Goal: Answer question/provide support: Share knowledge or assist other users

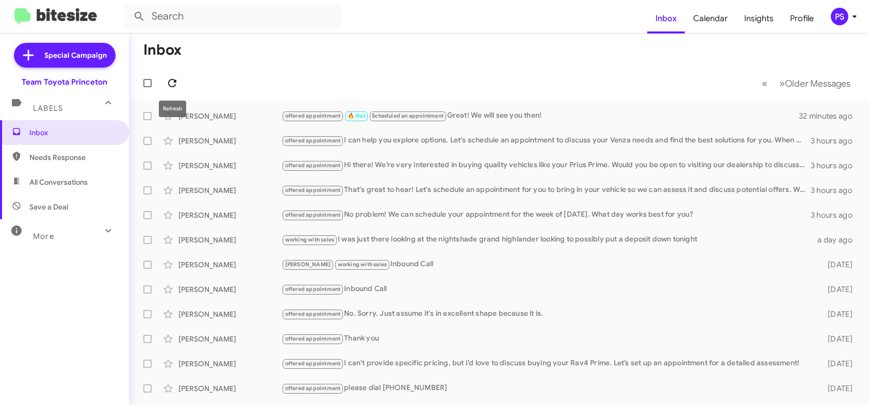
click at [178, 79] on icon at bounding box center [172, 83] width 12 height 12
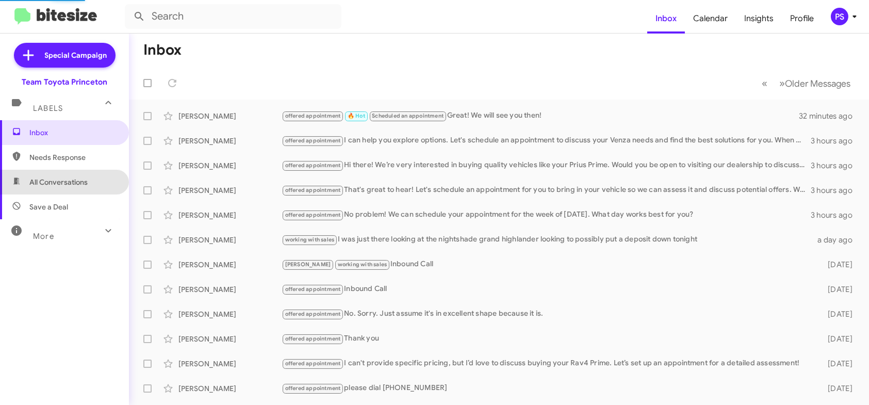
click at [67, 186] on span "All Conversations" at bounding box center [58, 182] width 58 height 10
type input "in:all-conversations"
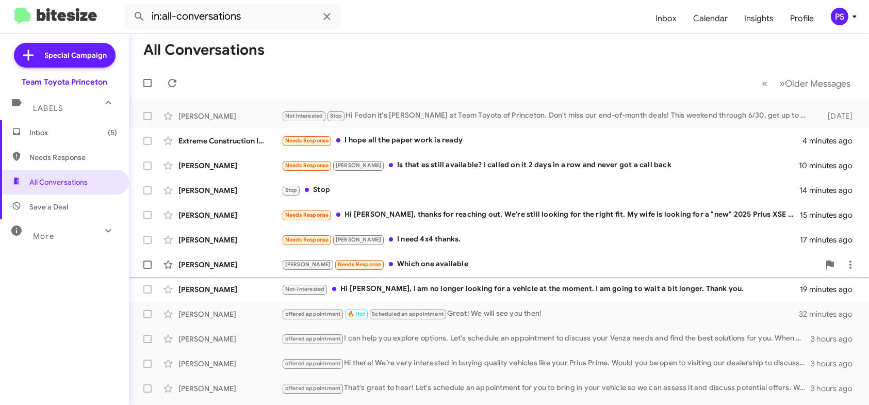
click at [449, 276] on span "[PERSON_NAME] [PERSON_NAME] Needs Response Which one available 19 minutes ago" at bounding box center [499, 264] width 740 height 25
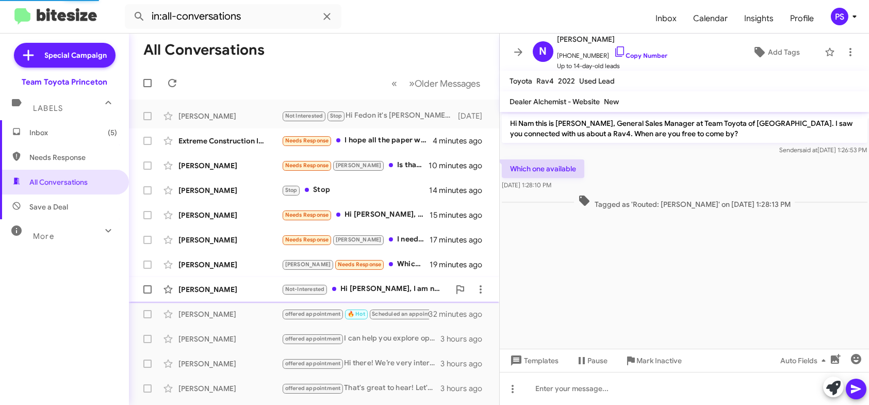
click at [425, 290] on div "Not-Interested Hi [PERSON_NAME], I am no longer looking for a vehicle at the mo…" at bounding box center [366, 289] width 168 height 12
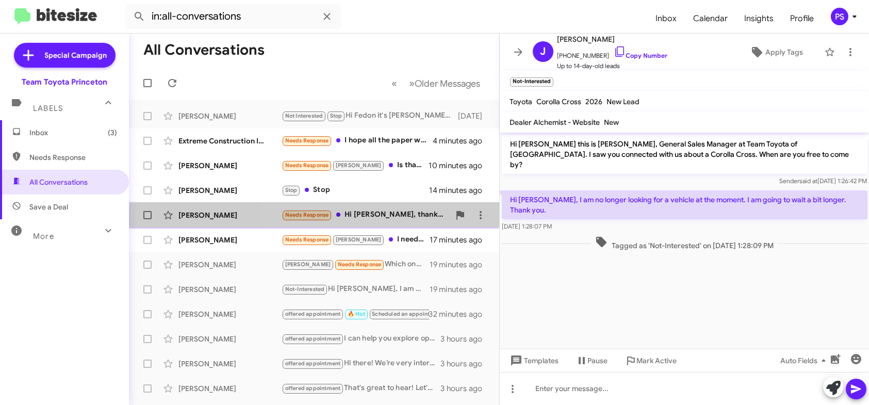
click at [387, 221] on div "[PERSON_NAME] Needs Response Hi [PERSON_NAME], thanks for reaching out. We're s…" at bounding box center [314, 215] width 354 height 21
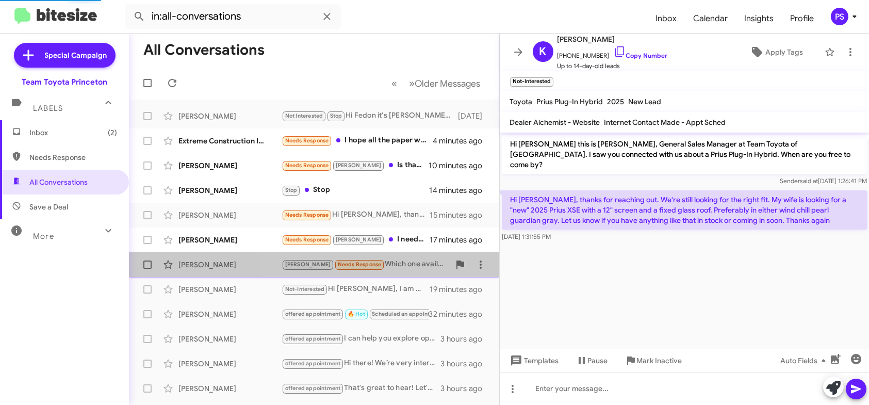
click at [402, 255] on div "[PERSON_NAME] [PERSON_NAME] Needs Response Which one available 19 minutes ago" at bounding box center [314, 264] width 354 height 21
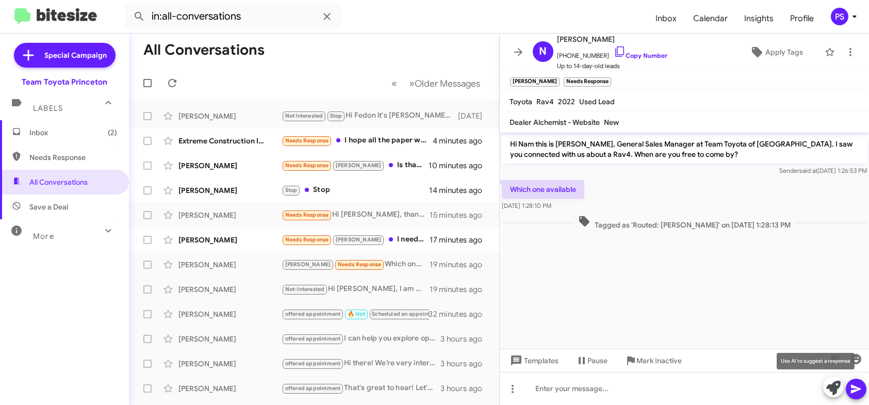
click at [839, 388] on icon at bounding box center [834, 388] width 14 height 14
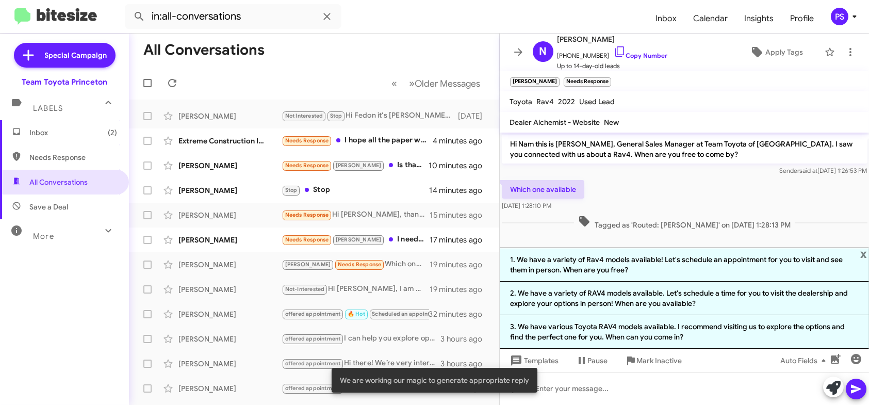
click at [645, 271] on li "1. We have a variety of Rav4 models available! Let's schedule an appointment fo…" at bounding box center [685, 265] width 370 height 34
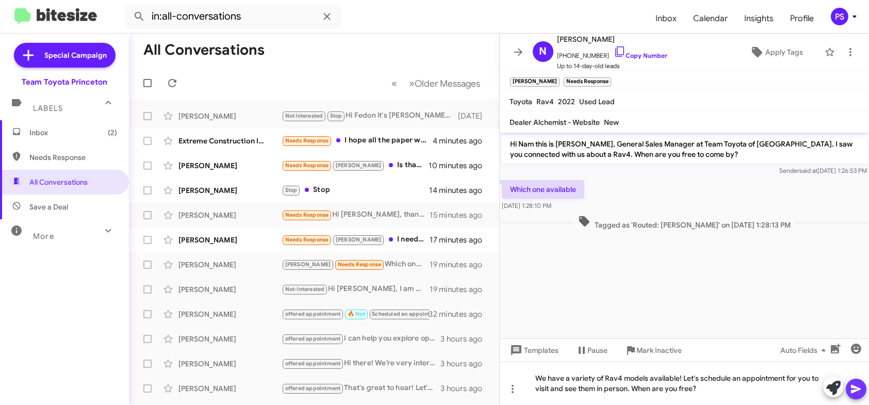
click at [858, 385] on icon at bounding box center [856, 389] width 12 height 12
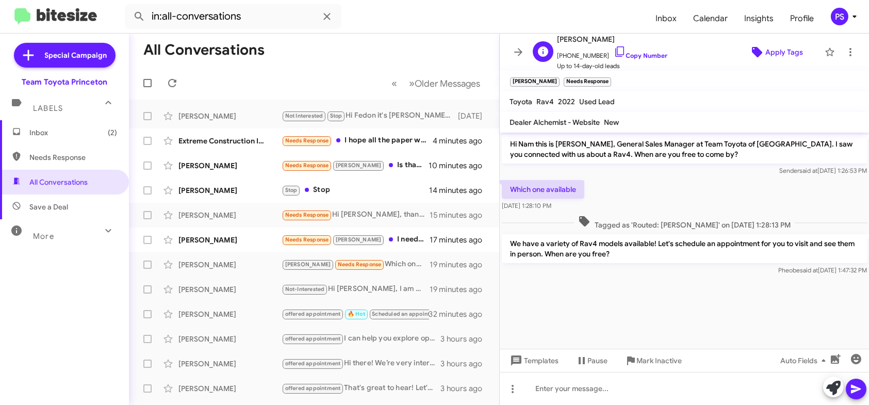
click at [776, 57] on span "Apply Tags" at bounding box center [785, 52] width 38 height 19
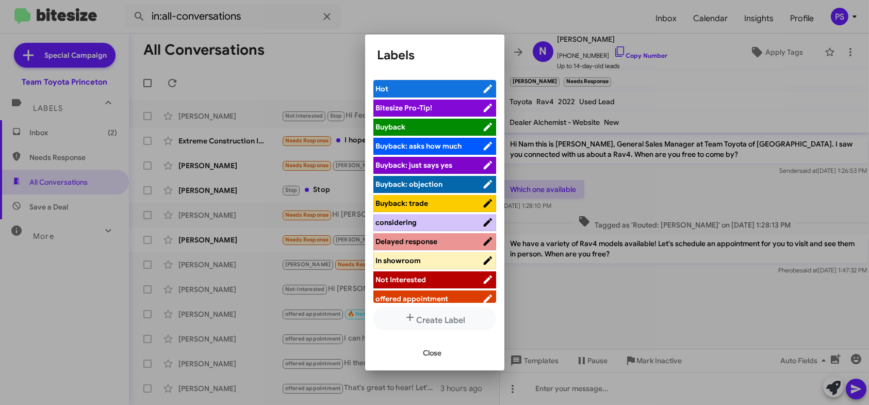
click at [445, 299] on span "offered appointment" at bounding box center [412, 298] width 73 height 9
click at [436, 358] on span "Close" at bounding box center [433, 353] width 19 height 19
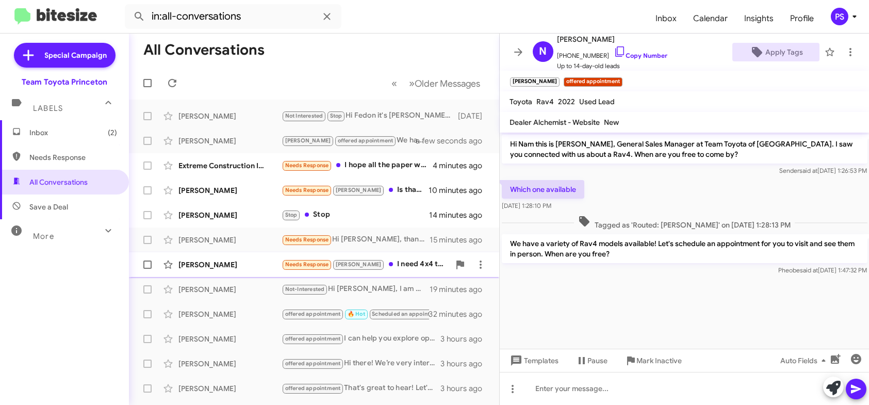
click at [413, 265] on div "Needs Response [PERSON_NAME] I need 4x4 thanks." at bounding box center [366, 264] width 168 height 12
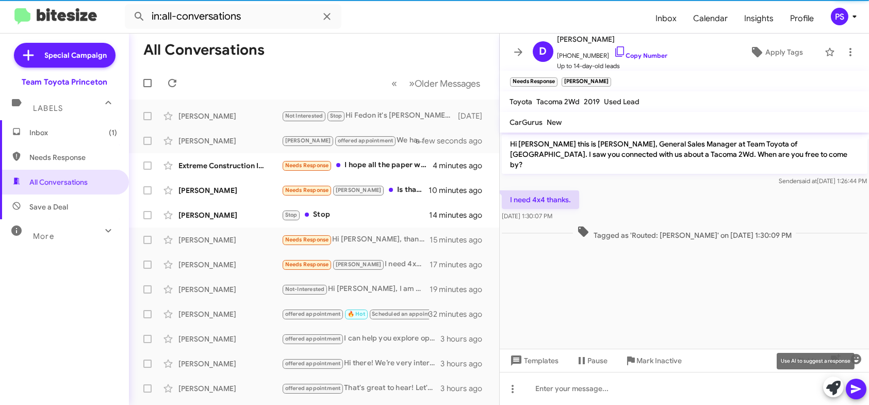
click at [829, 389] on icon at bounding box center [834, 388] width 14 height 14
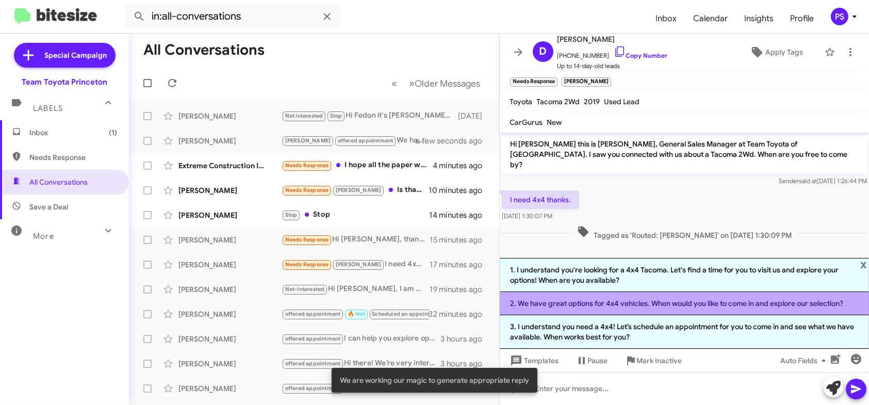
click at [645, 305] on li "2. We have great options for 4x4 vehicles. When would you like to come in and e…" at bounding box center [685, 303] width 370 height 23
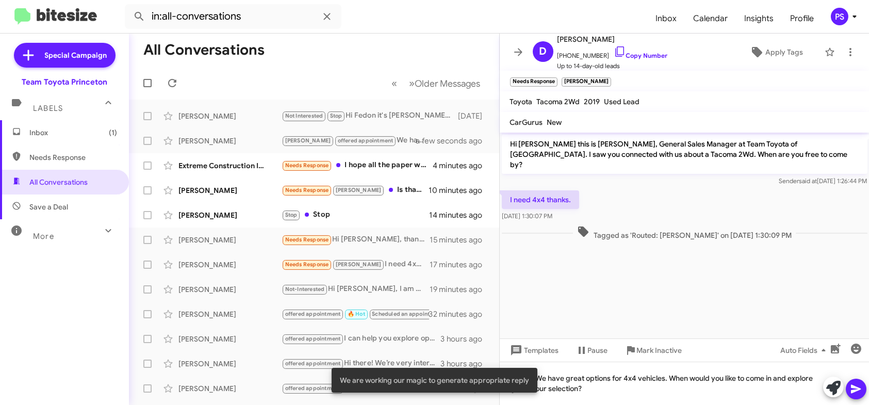
click at [853, 389] on icon at bounding box center [856, 389] width 12 height 12
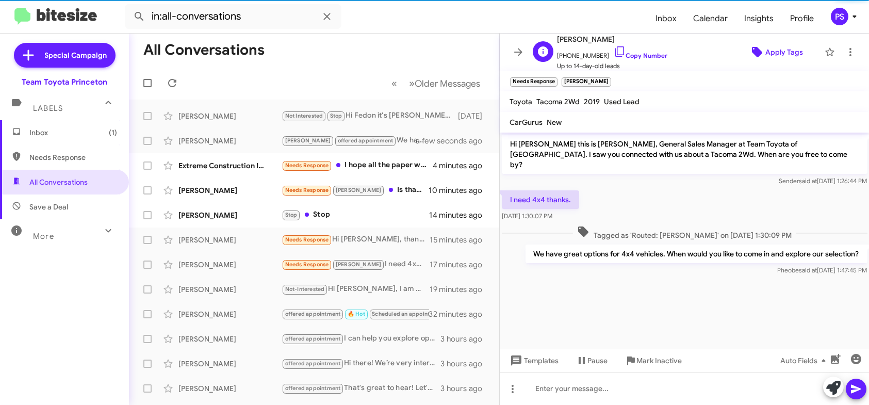
click at [783, 56] on span "Apply Tags" at bounding box center [785, 52] width 38 height 19
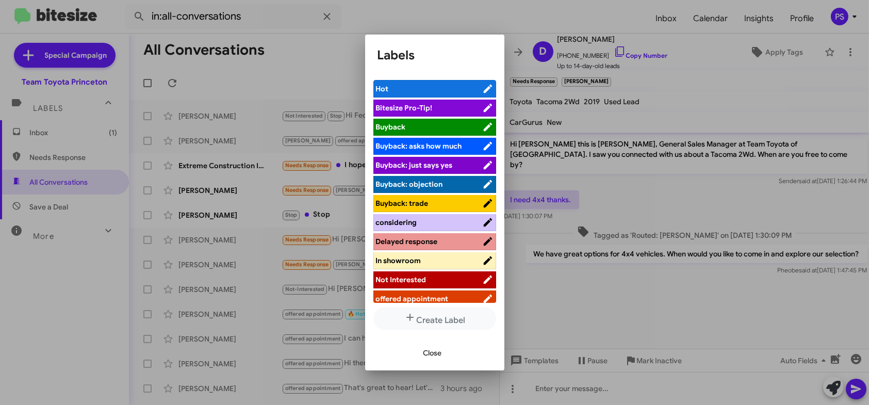
click at [453, 294] on span "offered appointment" at bounding box center [429, 299] width 106 height 10
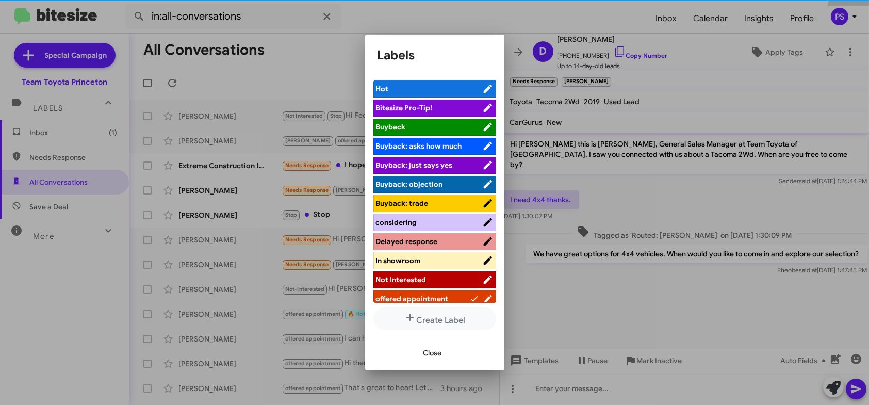
click at [443, 355] on button "Close" at bounding box center [432, 353] width 35 height 19
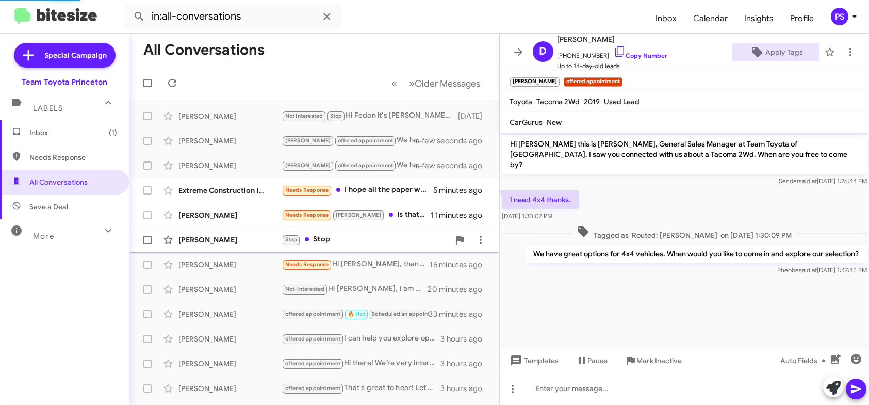
click at [399, 214] on div "Needs Response [PERSON_NAME] Is that es still available? I called on it 2 days …" at bounding box center [356, 215] width 149 height 12
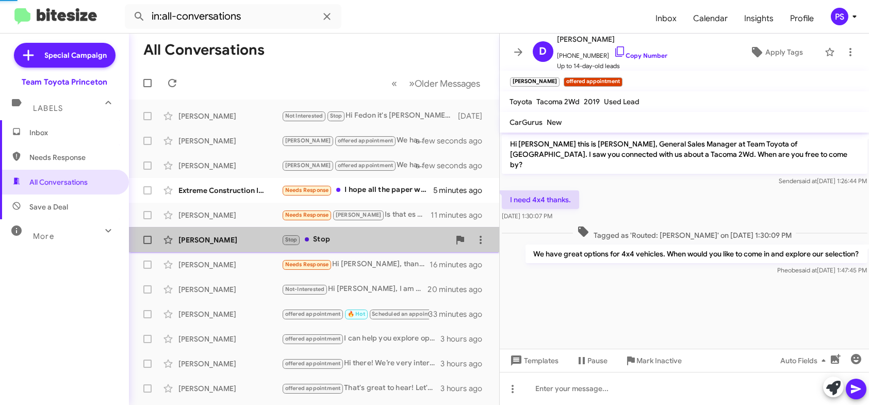
click at [388, 239] on div "Stop Stop" at bounding box center [366, 240] width 168 height 12
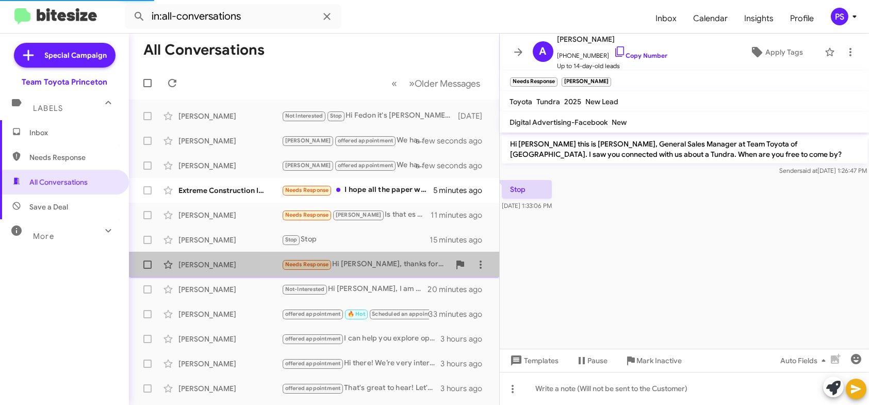
click at [387, 254] on div "[PERSON_NAME] Needs Response Hi [PERSON_NAME], thanks for reaching out. We're s…" at bounding box center [314, 264] width 354 height 21
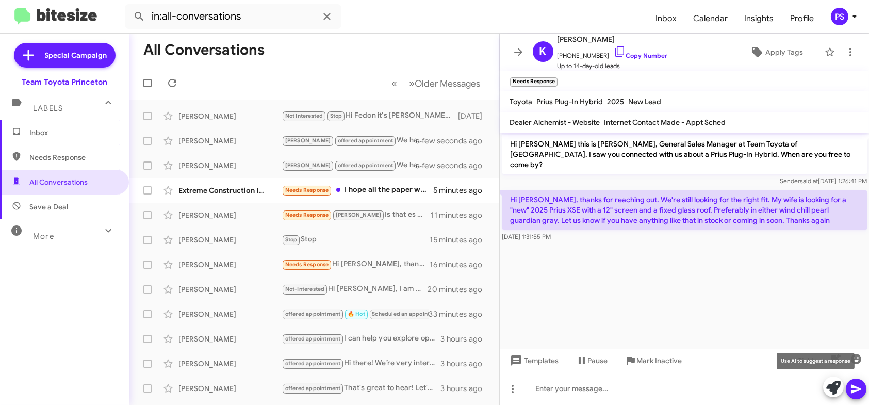
click at [833, 391] on icon at bounding box center [834, 388] width 14 height 14
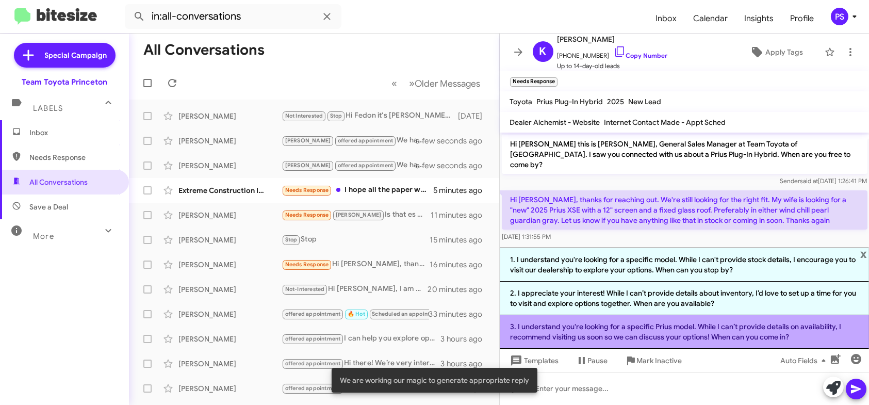
click at [741, 331] on li "3. I understand you're looking for a specific Prius model. While I can’t provid…" at bounding box center [685, 332] width 370 height 34
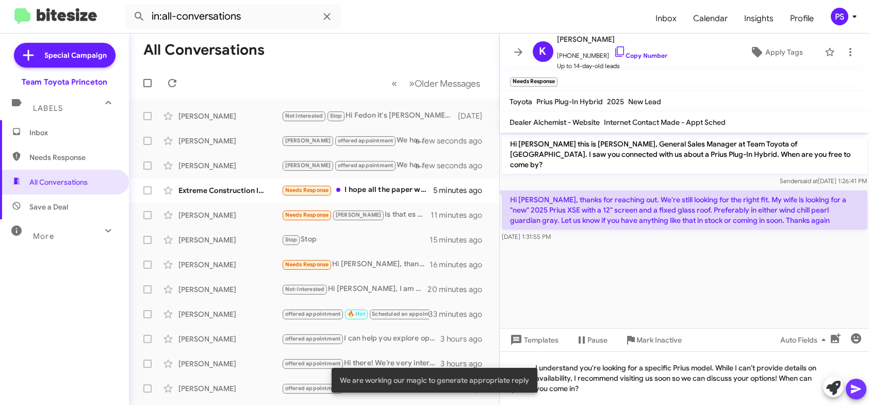
click at [861, 387] on icon at bounding box center [856, 389] width 12 height 12
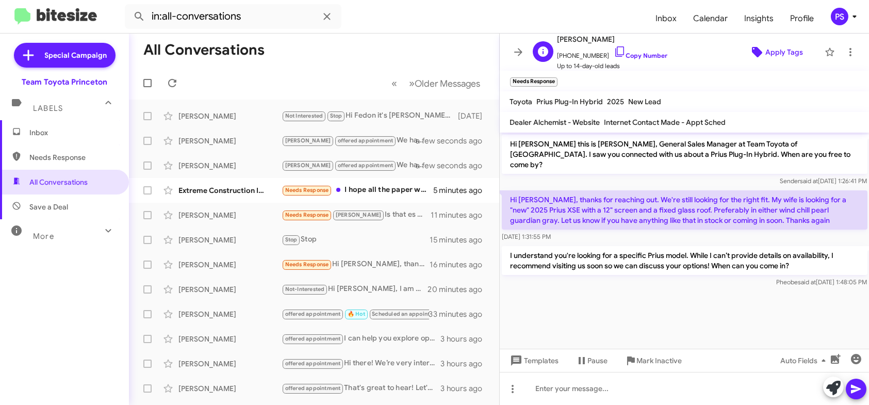
click at [766, 43] on span "Apply Tags" at bounding box center [785, 52] width 38 height 19
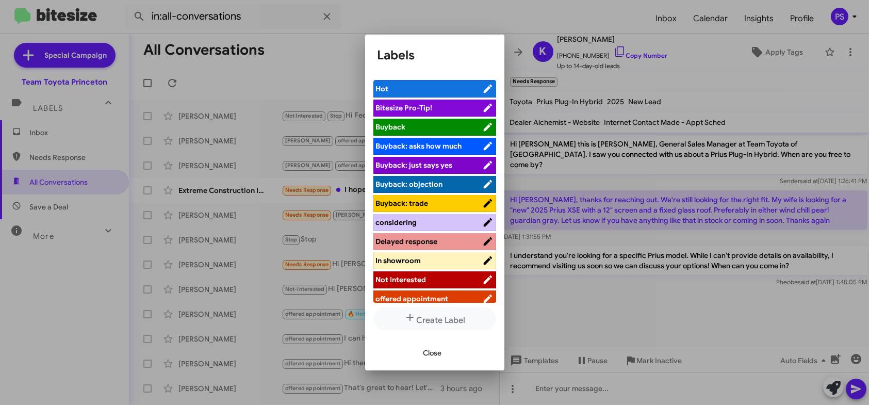
click at [453, 294] on span "offered appointment" at bounding box center [429, 299] width 106 height 10
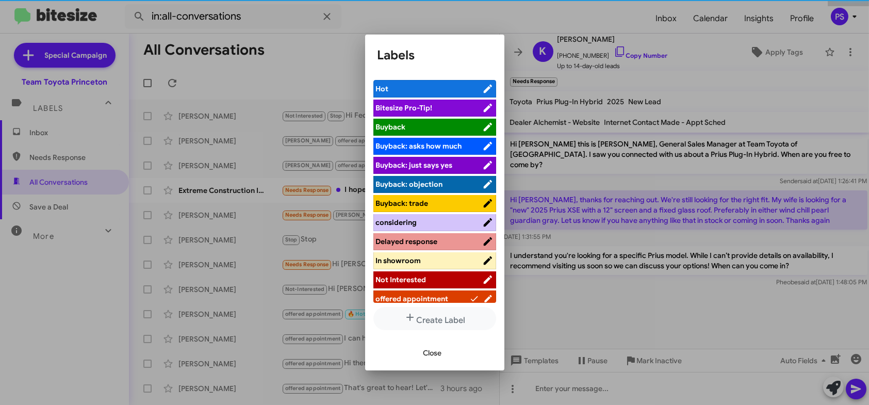
click at [439, 353] on span "Close" at bounding box center [433, 353] width 19 height 19
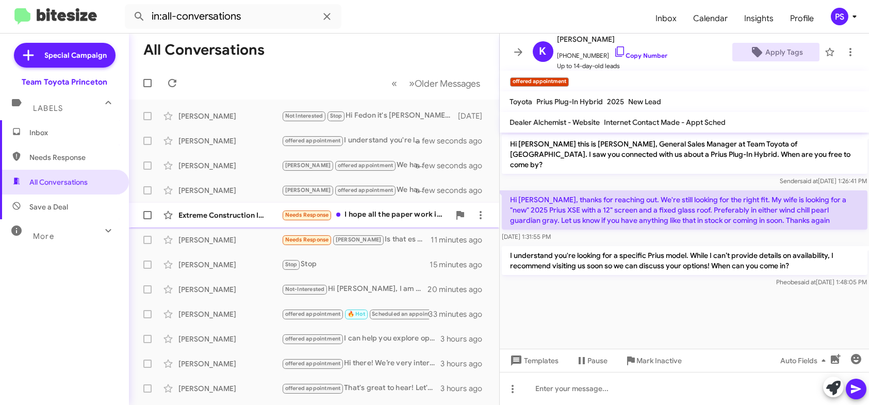
click at [403, 217] on div "Needs Response I hope all the paper work is ready" at bounding box center [366, 215] width 168 height 12
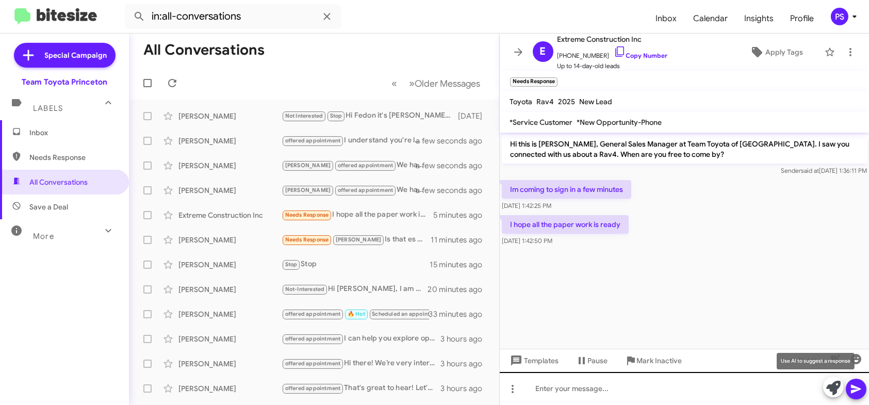
click at [834, 399] on div at bounding box center [685, 388] width 370 height 33
click at [829, 386] on icon at bounding box center [834, 388] width 14 height 14
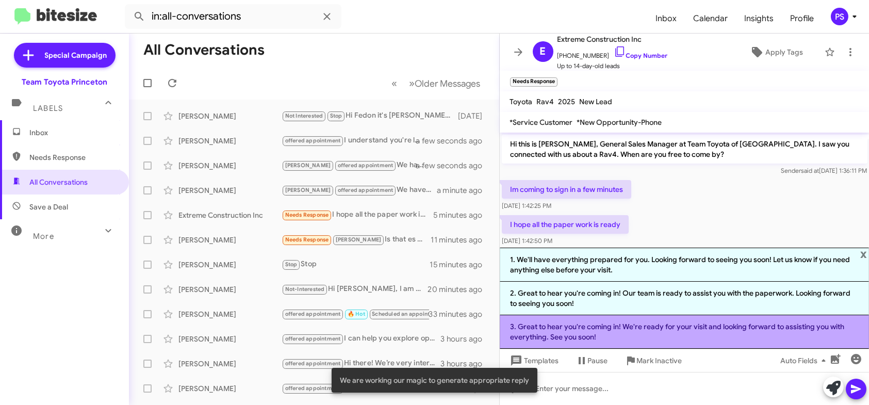
click at [684, 336] on li "3. Great to hear you're coming in! We're ready for your visit and looking forwa…" at bounding box center [685, 332] width 370 height 34
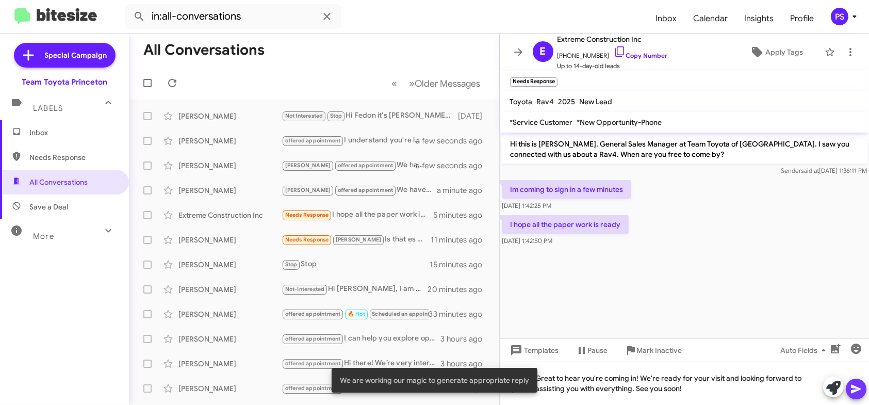
click at [862, 384] on icon at bounding box center [856, 389] width 12 height 12
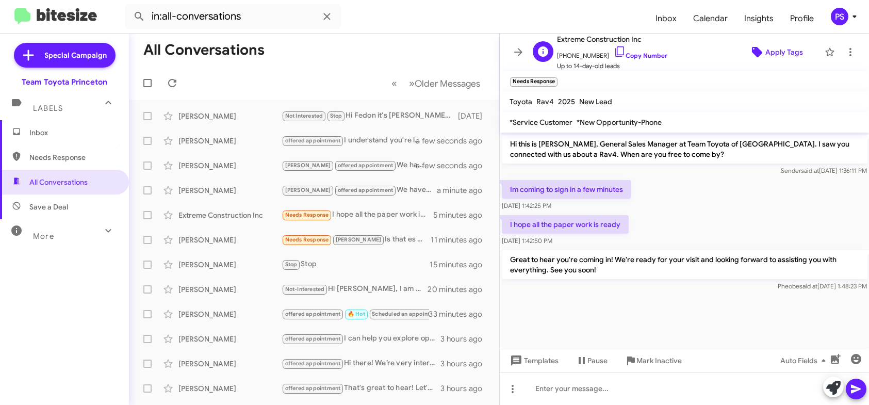
click at [789, 46] on span "Apply Tags" at bounding box center [785, 52] width 38 height 19
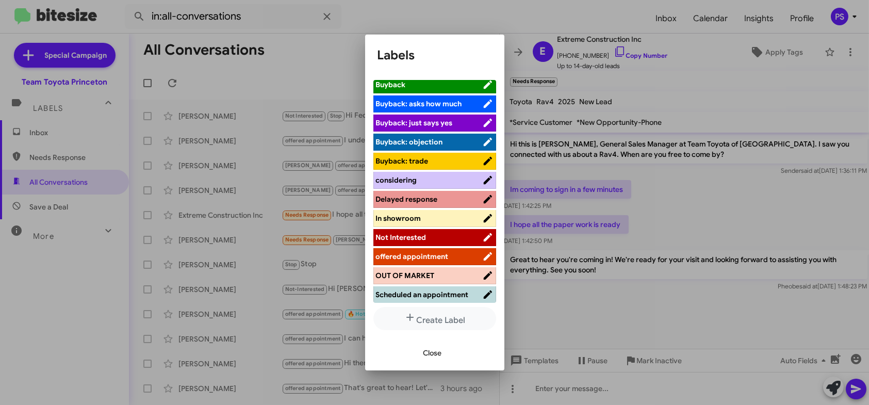
scroll to position [103, 0]
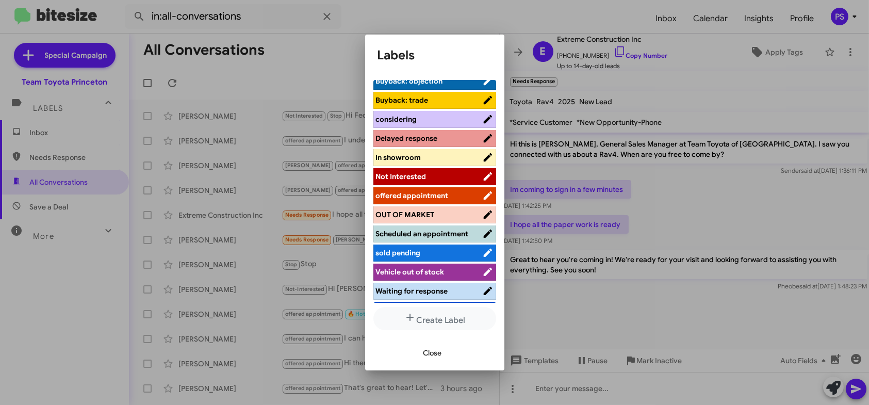
click at [427, 292] on li "Waiting for response" at bounding box center [435, 291] width 123 height 17
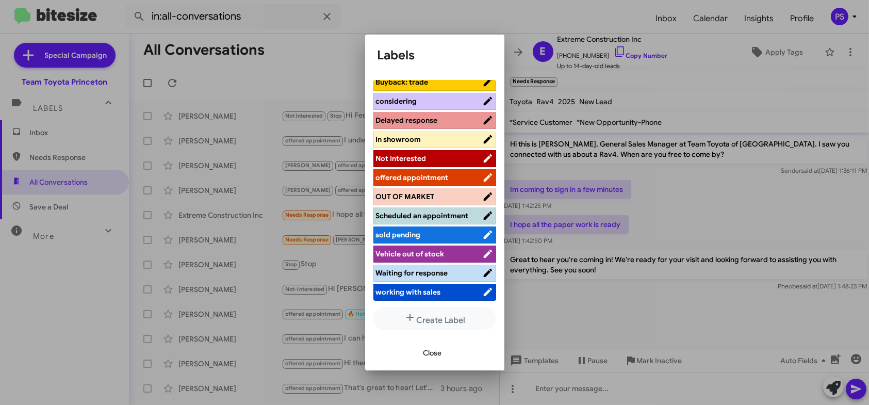
click at [434, 292] on span "working with sales" at bounding box center [408, 291] width 65 height 9
click at [431, 355] on span "Close" at bounding box center [433, 353] width 19 height 19
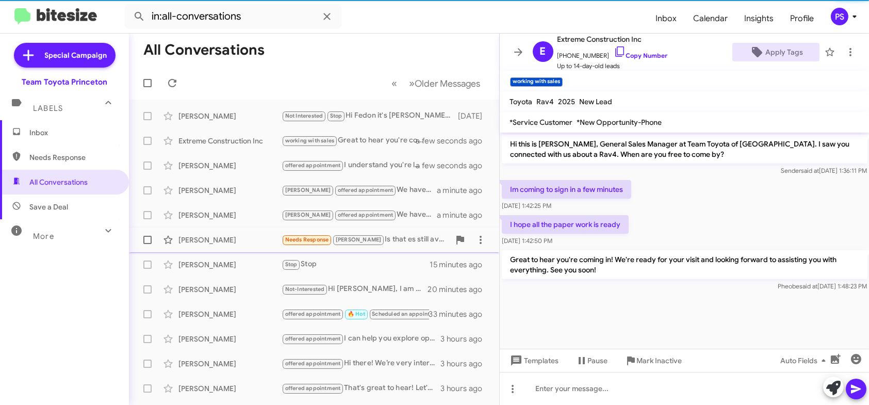
click at [395, 241] on div "Needs Response [PERSON_NAME] Is that es still available? I called on it 2 days …" at bounding box center [366, 240] width 168 height 12
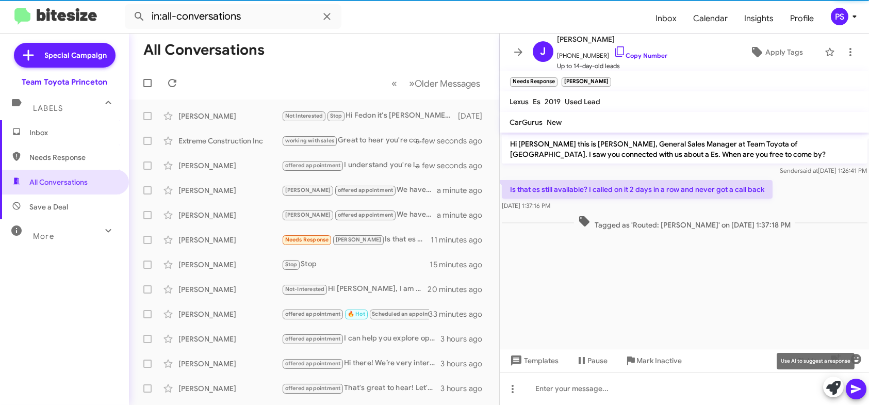
click at [832, 386] on icon at bounding box center [834, 388] width 14 height 14
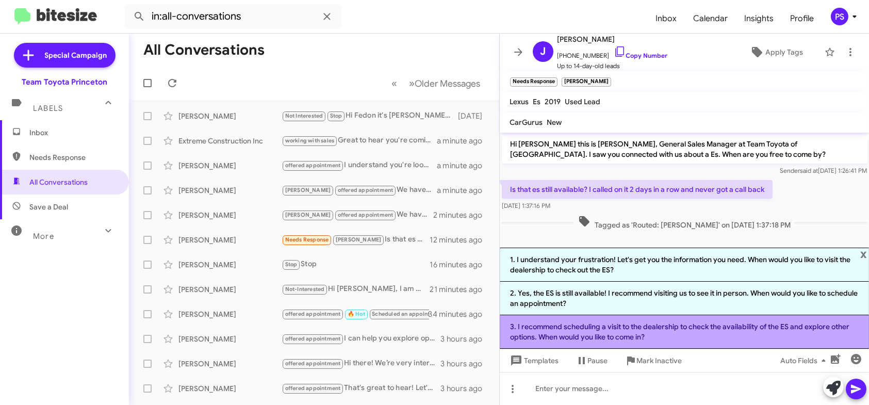
click at [736, 334] on li "3. I recommend scheduling a visit to the dealership to check the availability o…" at bounding box center [685, 332] width 370 height 34
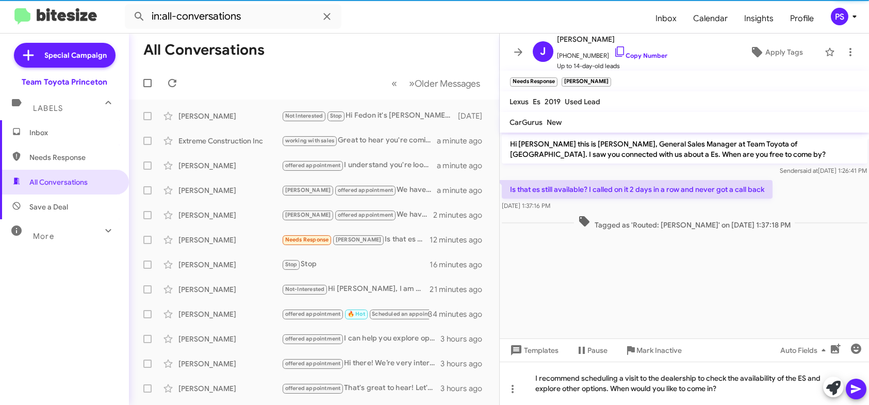
click at [860, 393] on icon at bounding box center [856, 389] width 12 height 12
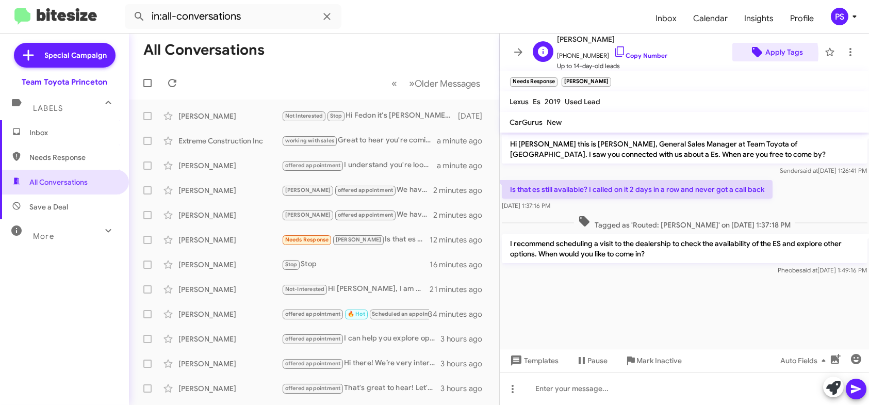
click at [755, 54] on icon at bounding box center [757, 52] width 10 height 10
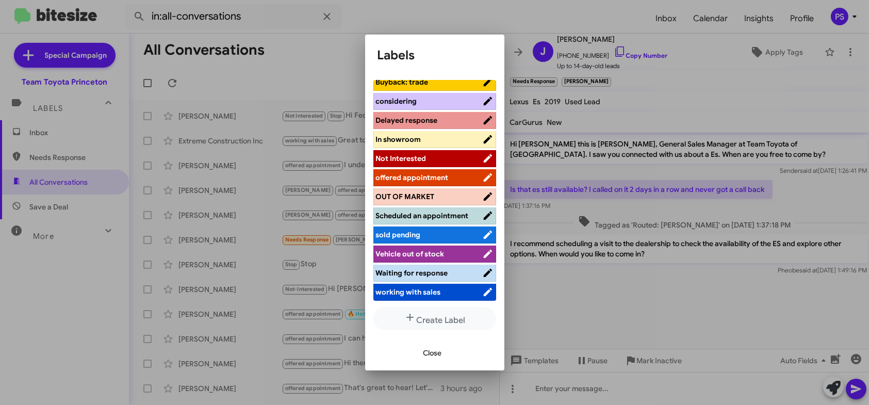
scroll to position [3, 0]
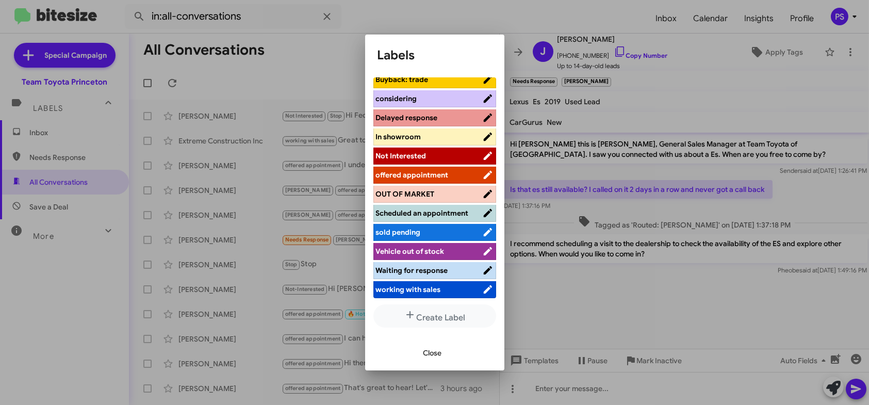
click at [454, 292] on span "working with sales" at bounding box center [429, 289] width 106 height 10
click at [434, 273] on span "Waiting for response" at bounding box center [412, 270] width 72 height 9
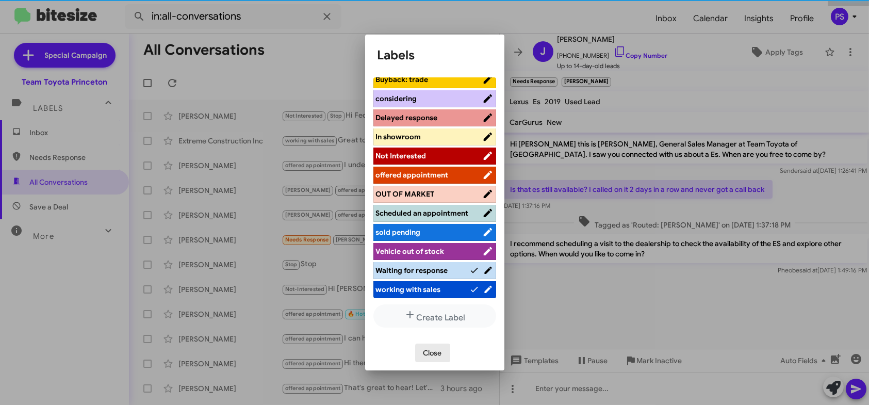
click at [430, 358] on span "Close" at bounding box center [433, 353] width 19 height 19
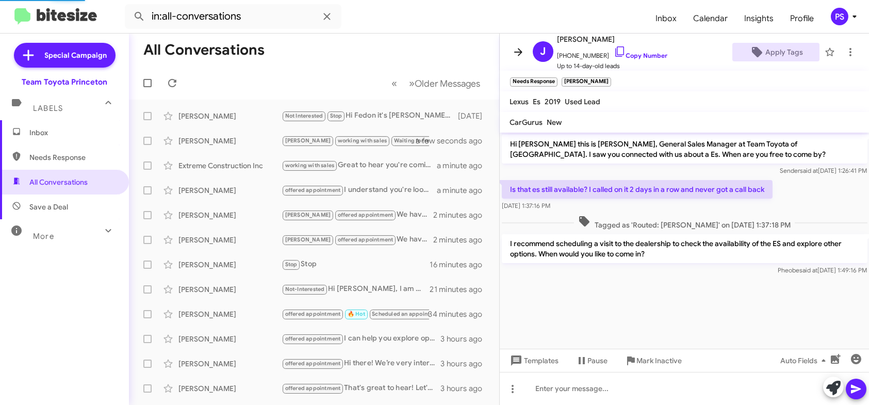
click at [519, 50] on icon at bounding box center [518, 52] width 8 height 8
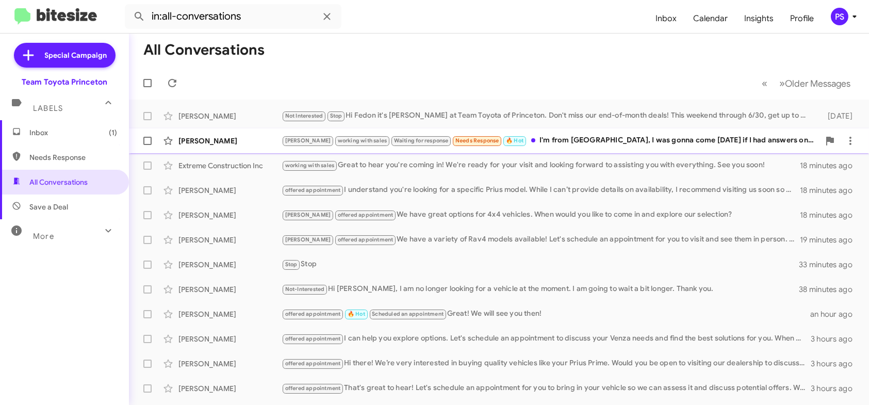
click at [618, 135] on div "[PERSON_NAME] working with sales Waiting for response Needs Response 🔥 Hot I'm …" at bounding box center [551, 141] width 538 height 12
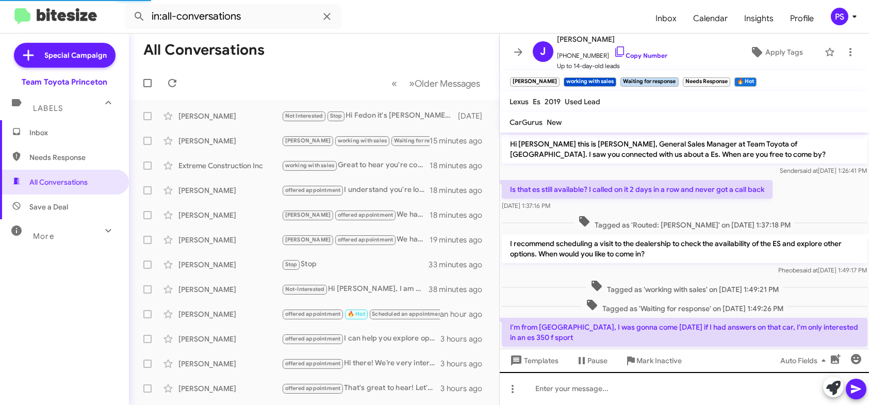
scroll to position [69, 0]
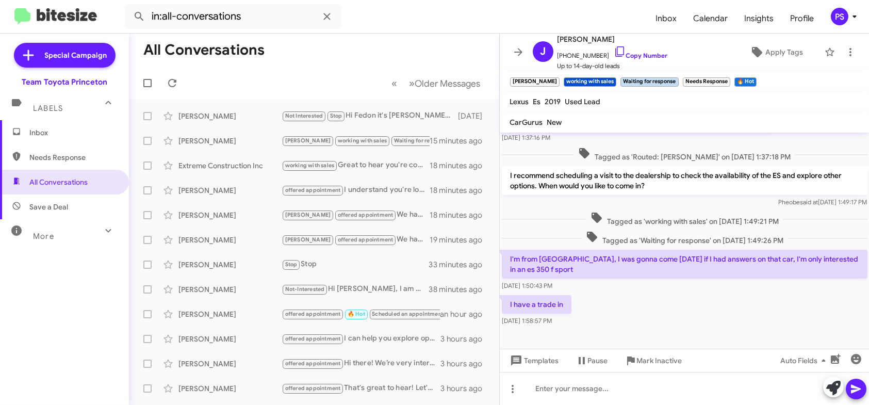
click at [824, 381] on div at bounding box center [844, 388] width 43 height 23
click at [833, 386] on icon at bounding box center [834, 388] width 14 height 14
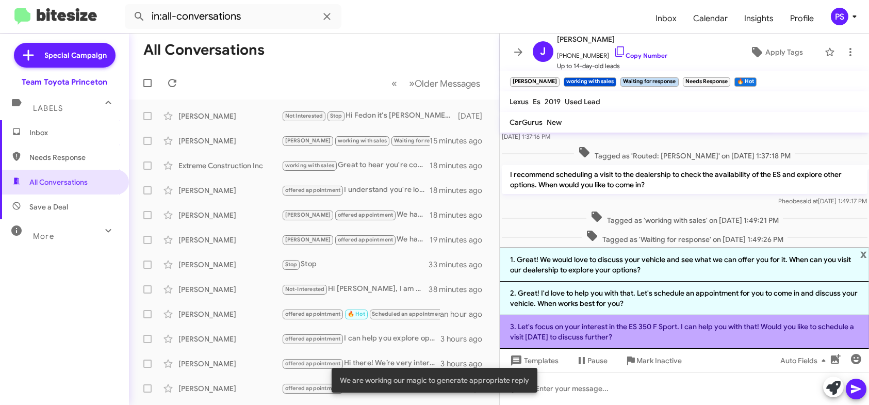
click at [641, 320] on li "3. Let's focus on your interest in the ES 350 F Sport. I can help you with that…" at bounding box center [685, 332] width 370 height 34
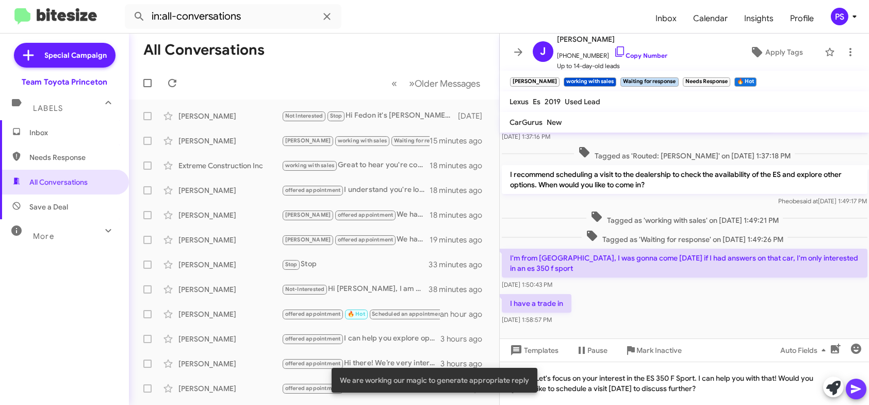
click at [859, 389] on icon at bounding box center [856, 389] width 10 height 9
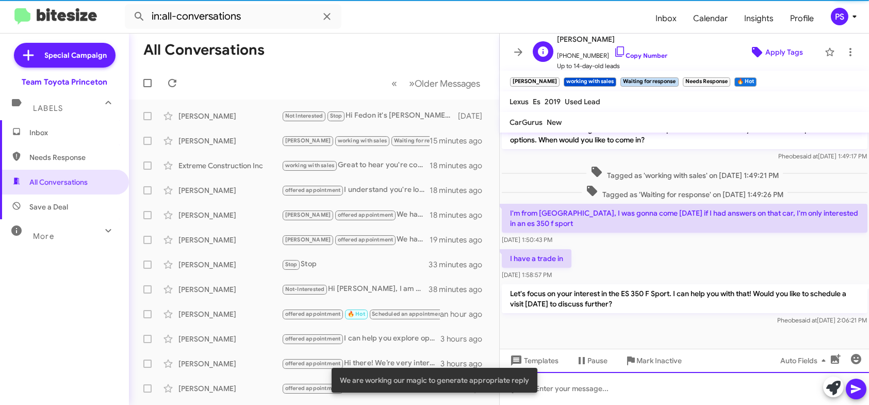
scroll to position [117, 0]
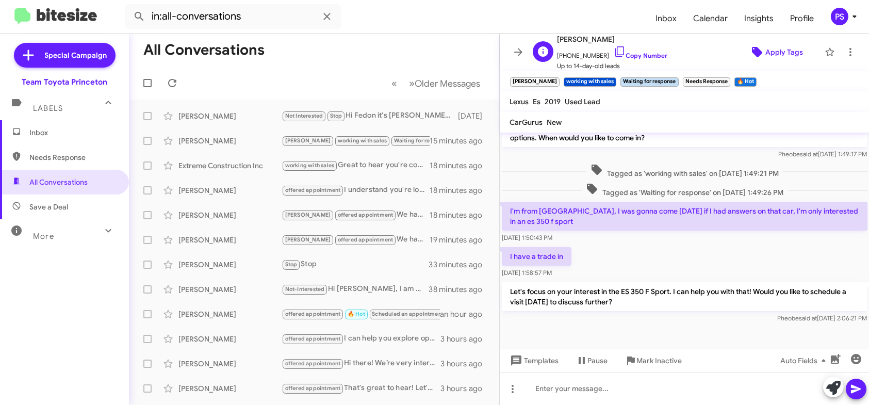
click at [766, 55] on span "Apply Tags" at bounding box center [785, 52] width 38 height 19
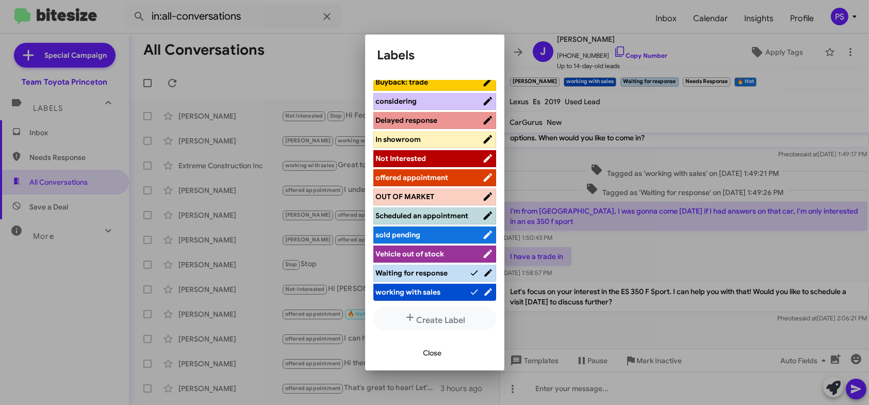
scroll to position [128, 0]
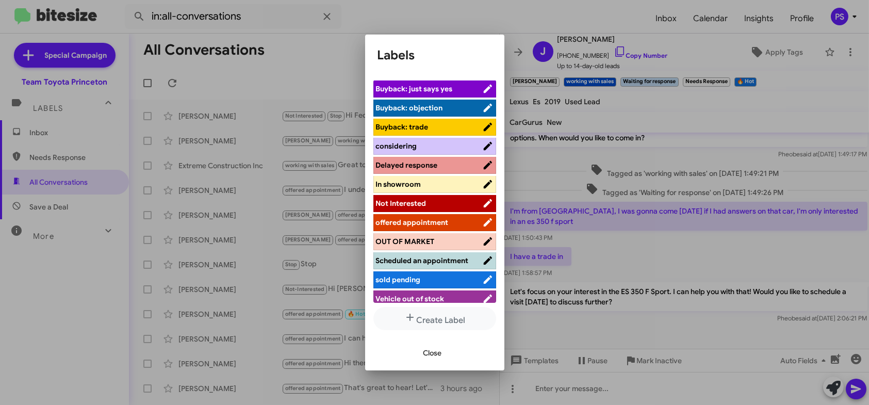
click at [409, 147] on span "considering" at bounding box center [396, 145] width 41 height 9
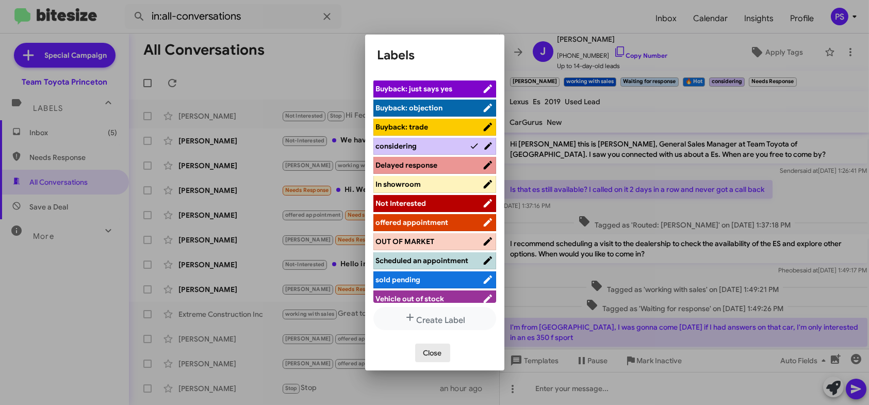
click at [420, 350] on button "Close" at bounding box center [432, 353] width 35 height 19
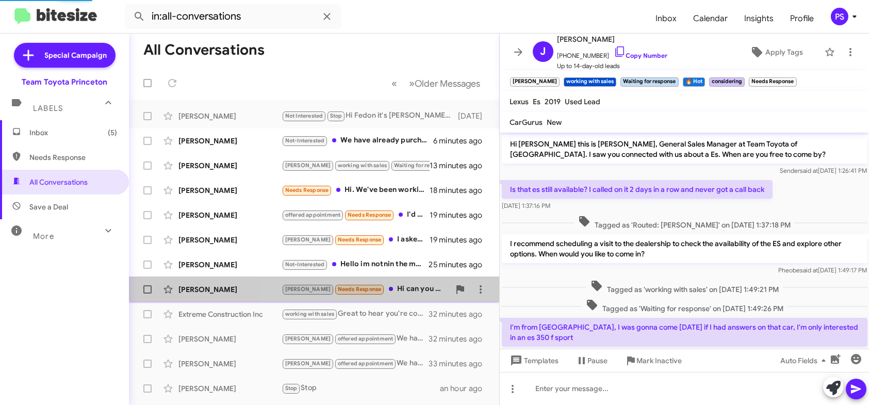
click at [417, 292] on div "[PERSON_NAME] Needs Response Hi can you tell me how much that car is again? I w…" at bounding box center [366, 289] width 168 height 12
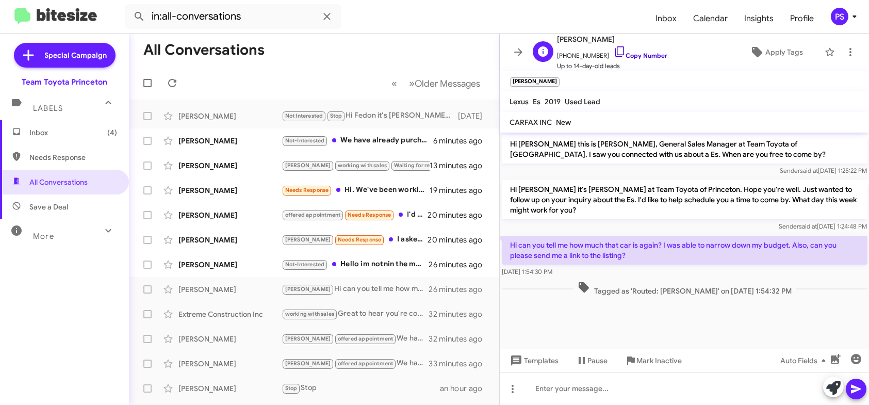
click at [615, 52] on link "Copy Number" at bounding box center [641, 56] width 54 height 8
click at [605, 395] on div at bounding box center [685, 388] width 370 height 33
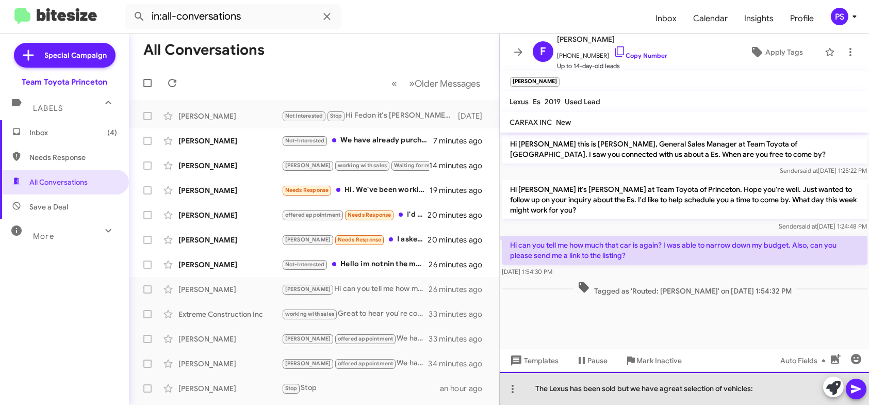
click at [660, 389] on div "The Lexus has been sold but we have agreat selection of vehicles:" at bounding box center [685, 388] width 370 height 33
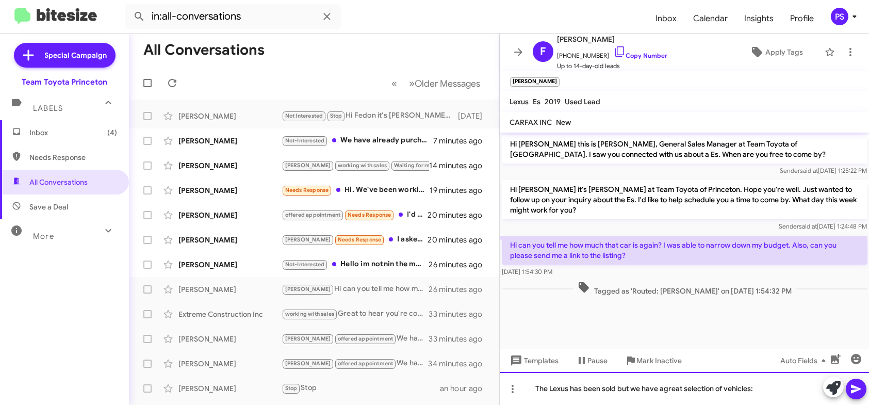
click at [662, 389] on div "The Lexus has been sold but we have agreat selection of vehicles:" at bounding box center [685, 388] width 370 height 33
click at [763, 383] on div "The Lexus has been sold but we have a great selection of vehicles:" at bounding box center [685, 388] width 370 height 33
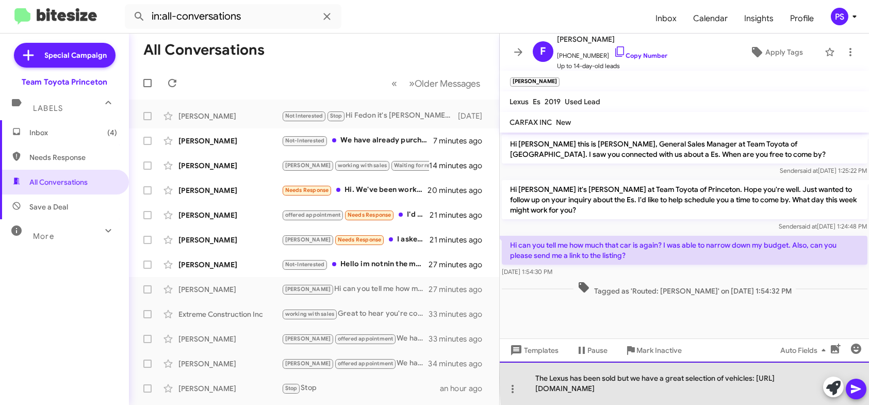
click at [803, 389] on div "The Lexus has been sold but we have a great selection of vehicles: [URL][DOMAIN…" at bounding box center [685, 383] width 370 height 43
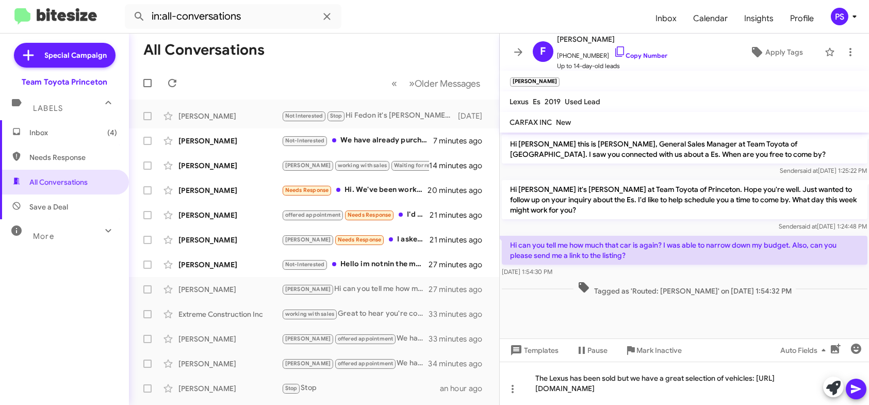
click at [862, 386] on icon at bounding box center [856, 389] width 12 height 12
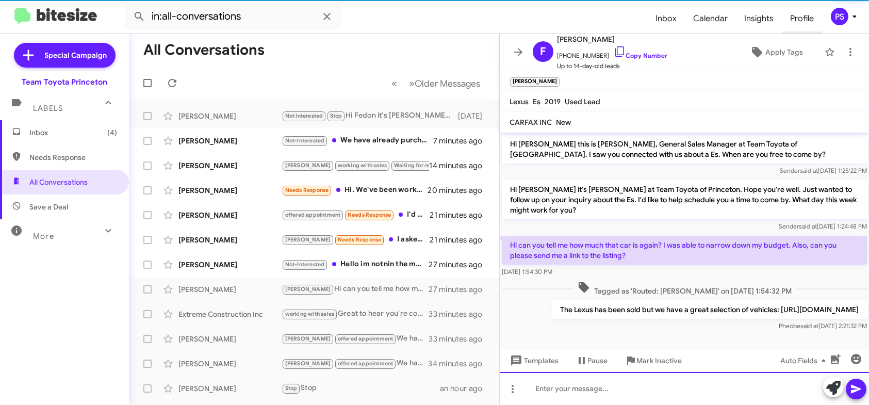
scroll to position [8, 0]
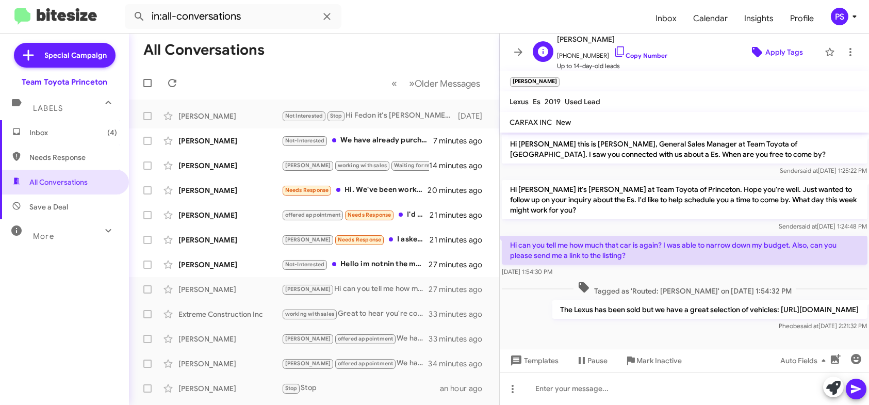
click at [774, 51] on span "Apply Tags" at bounding box center [785, 52] width 38 height 19
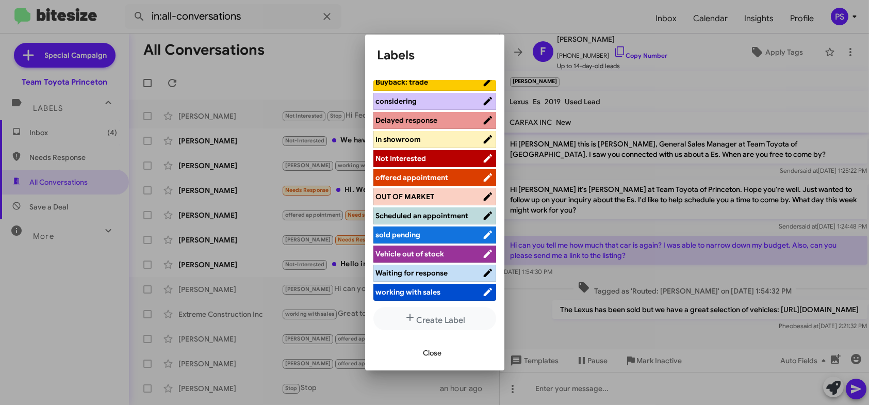
click at [419, 290] on span "working with sales" at bounding box center [408, 291] width 65 height 9
click at [433, 357] on span "Close" at bounding box center [433, 353] width 19 height 19
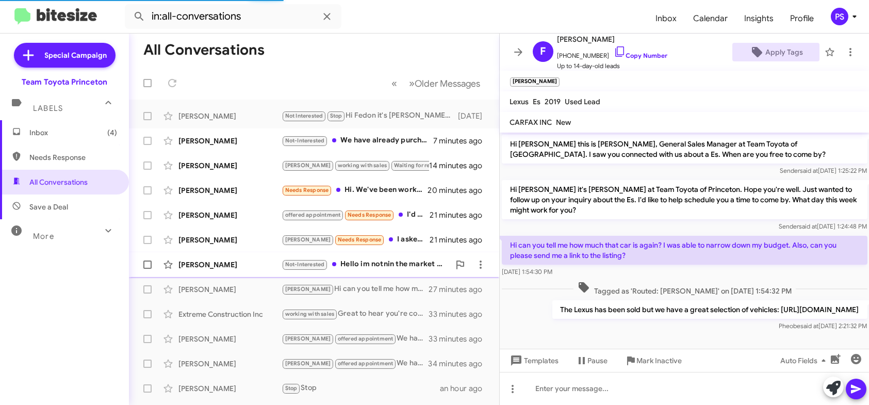
click at [380, 258] on mat-action-list "[PERSON_NAME] Not Interested Stop Hi Fedon it's [PERSON_NAME] at Team Toyota of…" at bounding box center [314, 349] width 370 height 499
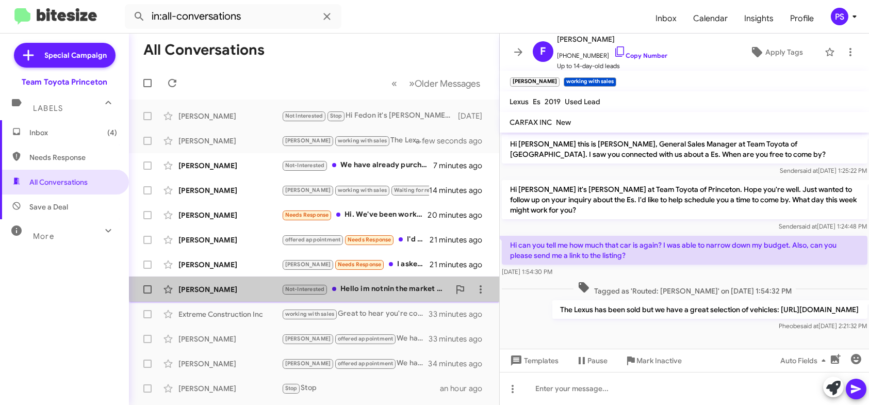
click at [393, 283] on div "Not-Interested Hello im notnin the market for a car anymore" at bounding box center [366, 289] width 168 height 12
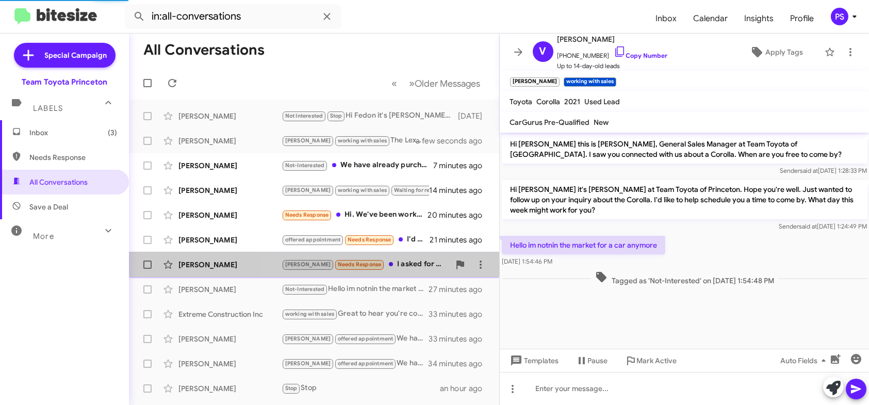
click at [396, 262] on div "[PERSON_NAME] Needs Response I asked for some better pictures." at bounding box center [366, 264] width 168 height 12
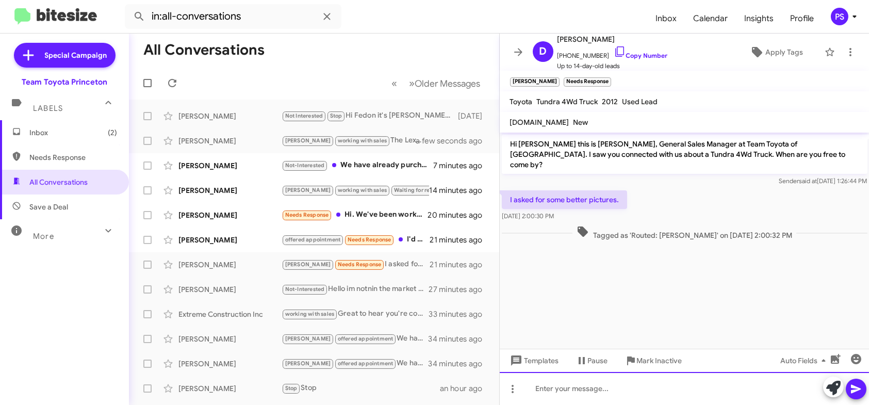
click at [773, 394] on div at bounding box center [685, 388] width 370 height 33
click at [692, 394] on div "Please call [PHONE_NUMBER] and get connected iwth a Sales Rep!" at bounding box center [685, 388] width 370 height 33
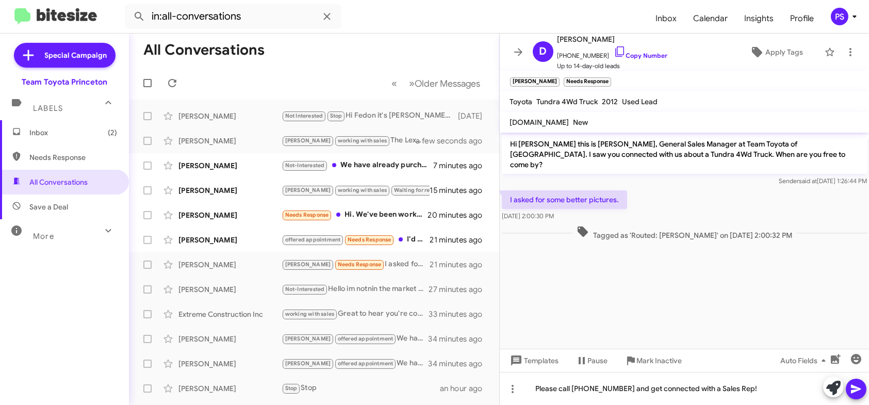
click at [856, 394] on icon at bounding box center [856, 389] width 12 height 12
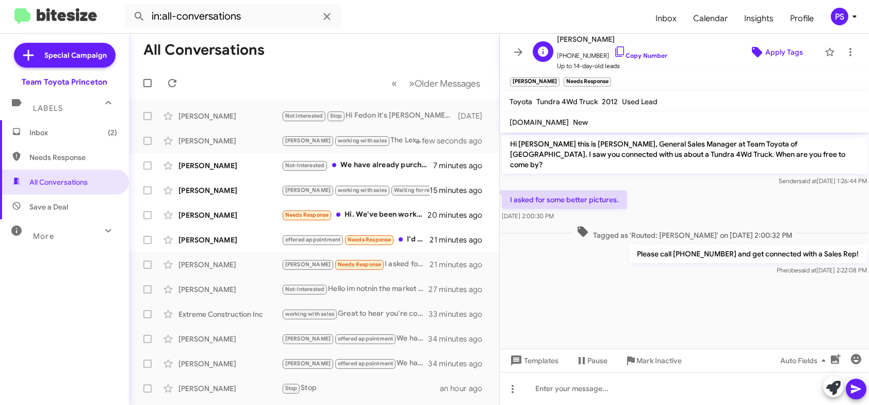
drag, startPoint x: 746, startPoint y: 48, endPoint x: 741, endPoint y: 45, distance: 5.6
click at [741, 45] on span "Apply Tags" at bounding box center [776, 52] width 71 height 19
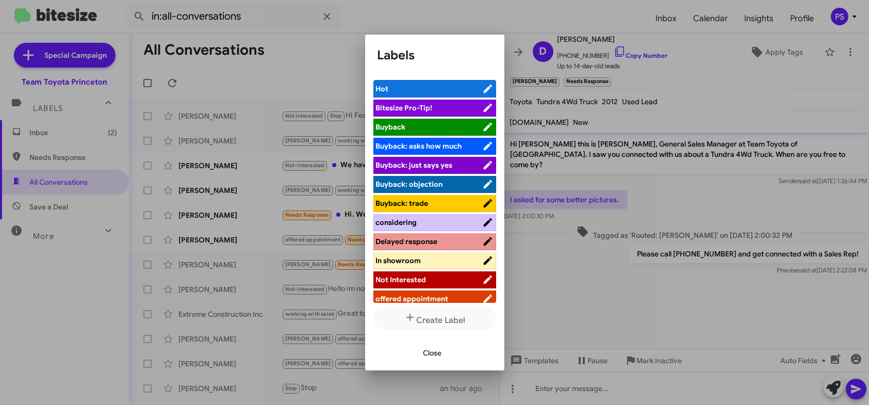
scroll to position [128, 0]
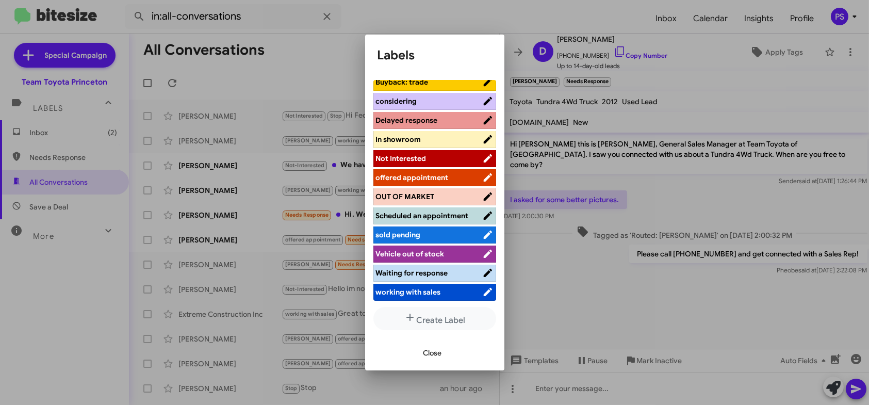
click at [456, 178] on li "offered appointment" at bounding box center [435, 177] width 123 height 17
click at [455, 175] on li "offered appointment" at bounding box center [435, 177] width 123 height 17
click at [435, 173] on span "offered appointment" at bounding box center [412, 177] width 73 height 9
drag, startPoint x: 441, startPoint y: 357, endPoint x: 456, endPoint y: 257, distance: 100.7
click at [456, 257] on app-add-tag "Labels Hot Bitesize Pro-Tip! [PERSON_NAME]: asks how much [PERSON_NAME]: just s…" at bounding box center [435, 208] width 115 height 323
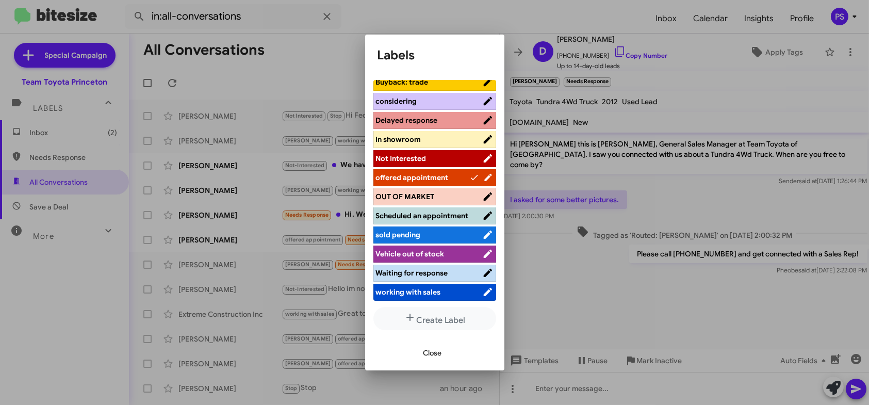
click at [445, 290] on span "working with sales" at bounding box center [429, 292] width 106 height 10
click at [445, 282] on li "Waiting for response" at bounding box center [435, 273] width 123 height 17
click at [442, 173] on span "offered appointment" at bounding box center [412, 177] width 73 height 9
click at [431, 356] on span "Close" at bounding box center [433, 353] width 19 height 19
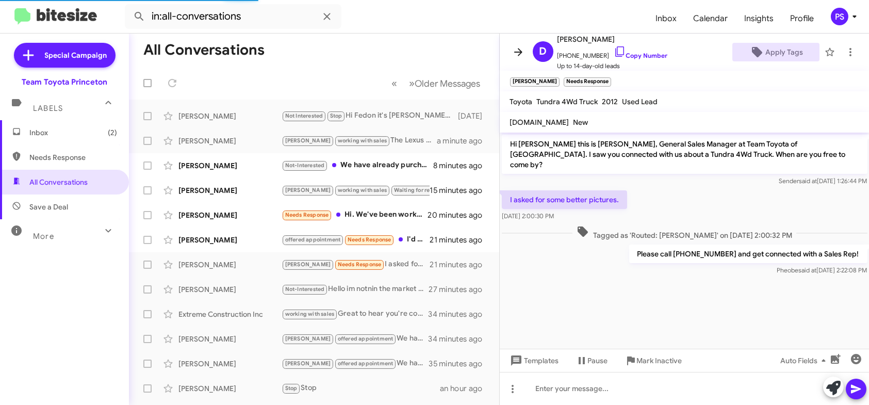
click at [518, 48] on icon at bounding box center [518, 52] width 8 height 8
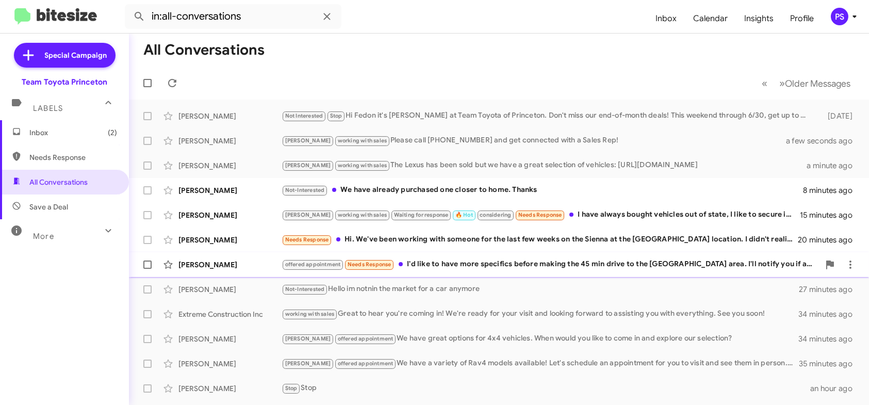
click at [513, 256] on div "[PERSON_NAME] offered appointment Needs Response I'd like to have more specific…" at bounding box center [499, 264] width 724 height 21
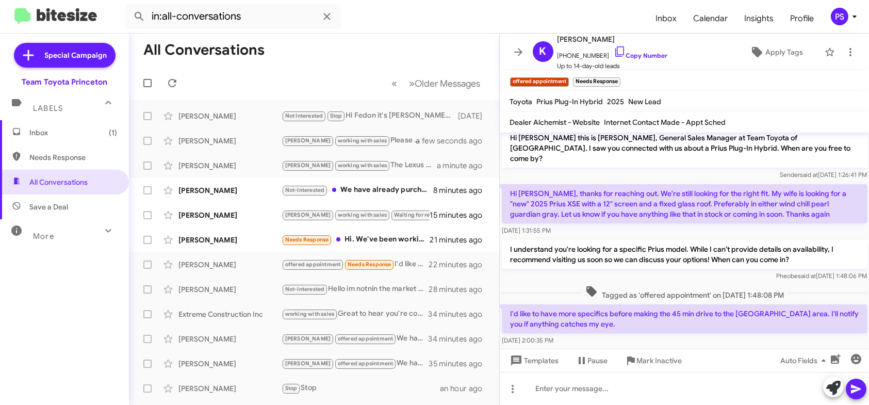
scroll to position [8, 0]
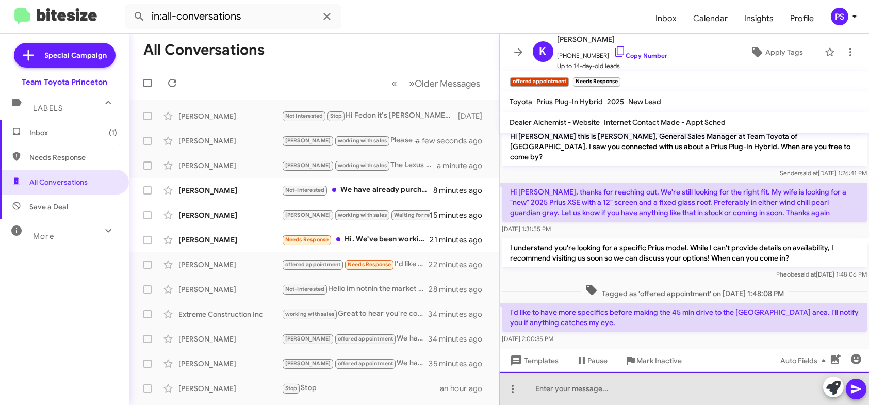
paste div
click at [602, 398] on div at bounding box center [685, 388] width 370 height 33
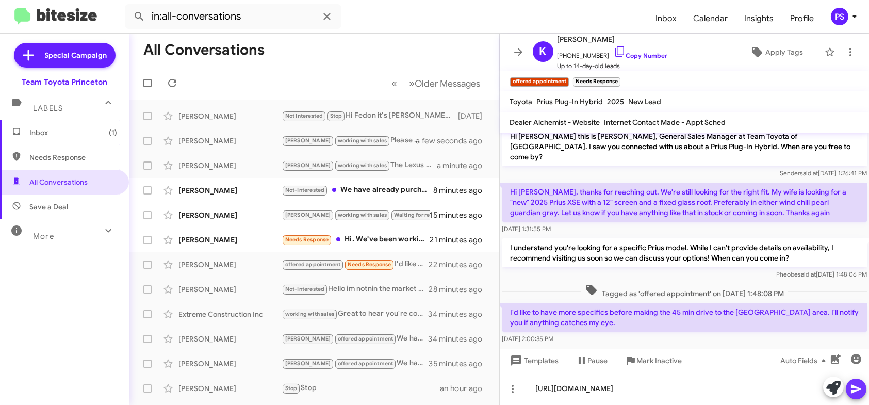
click at [861, 394] on icon at bounding box center [856, 389] width 12 height 12
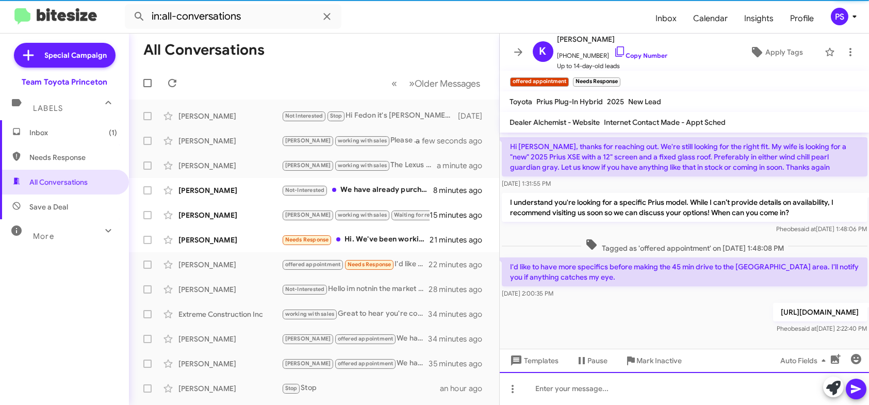
scroll to position [55, 0]
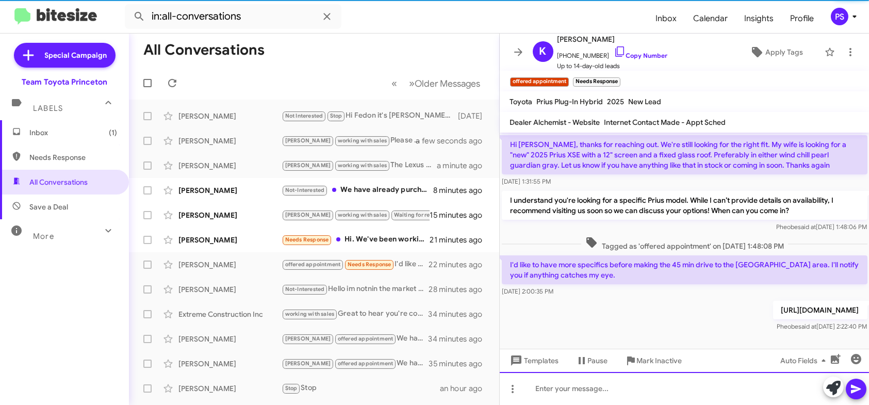
click at [733, 390] on div at bounding box center [685, 388] width 370 height 33
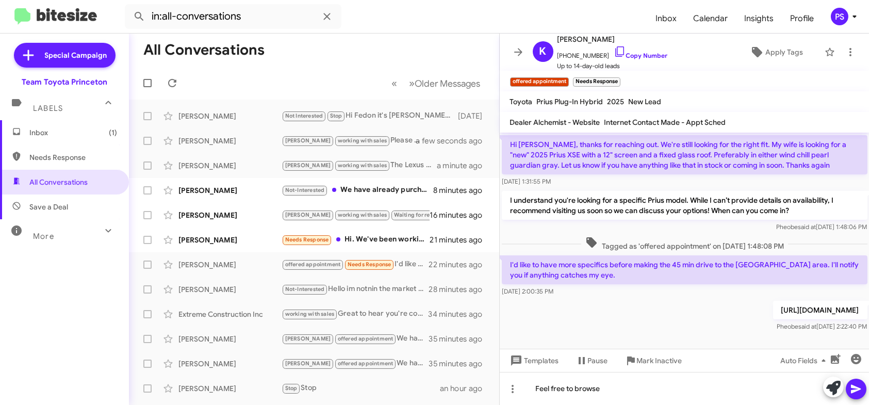
click at [851, 388] on icon at bounding box center [856, 389] width 12 height 12
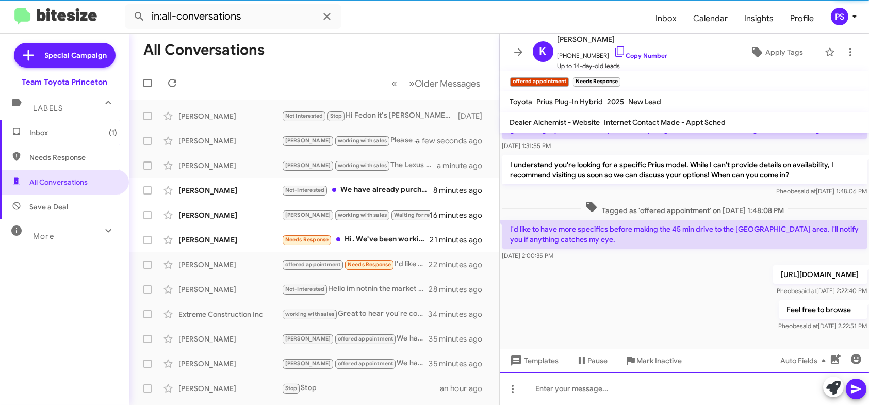
scroll to position [47, 0]
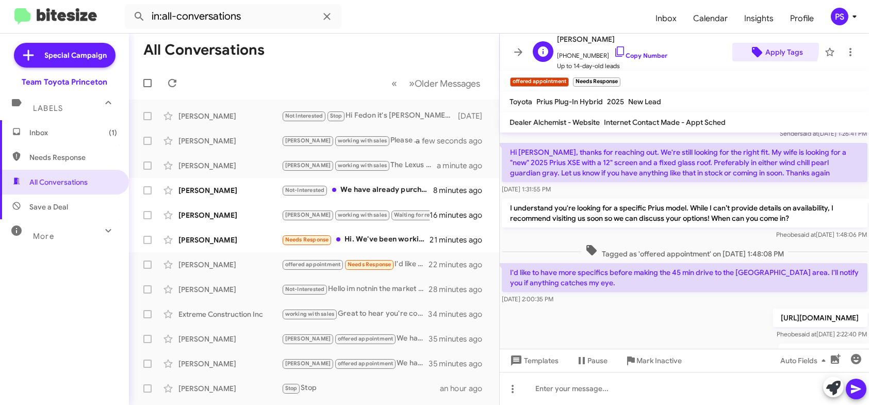
click at [767, 48] on span "Apply Tags" at bounding box center [785, 52] width 38 height 19
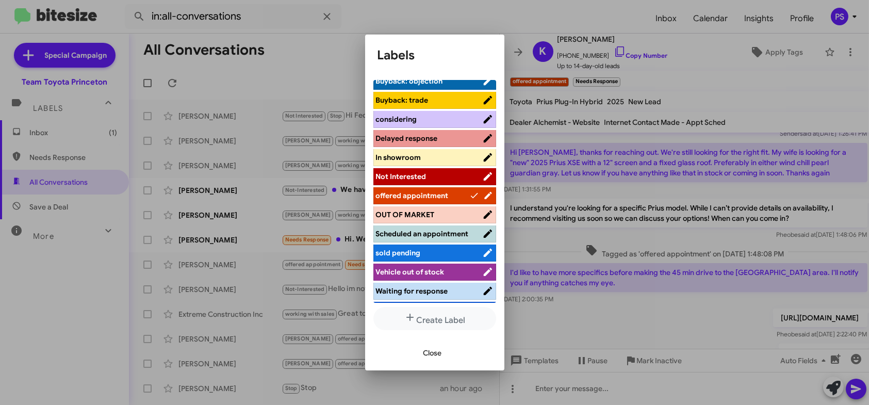
click at [446, 174] on span "Not Interested" at bounding box center [429, 176] width 106 height 10
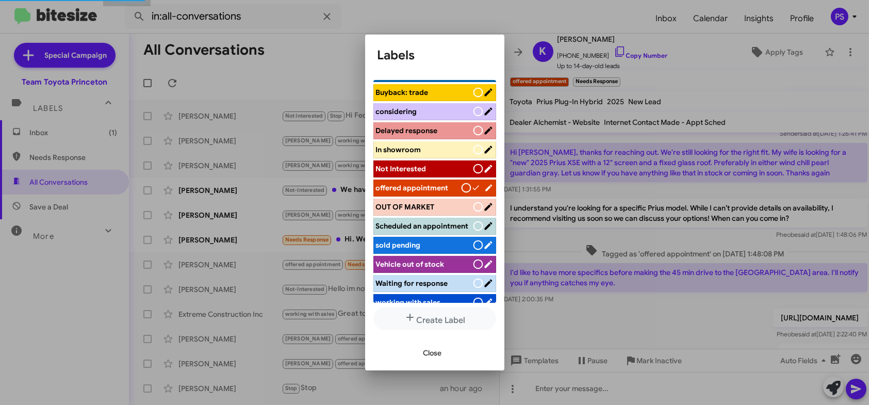
scroll to position [103, 0]
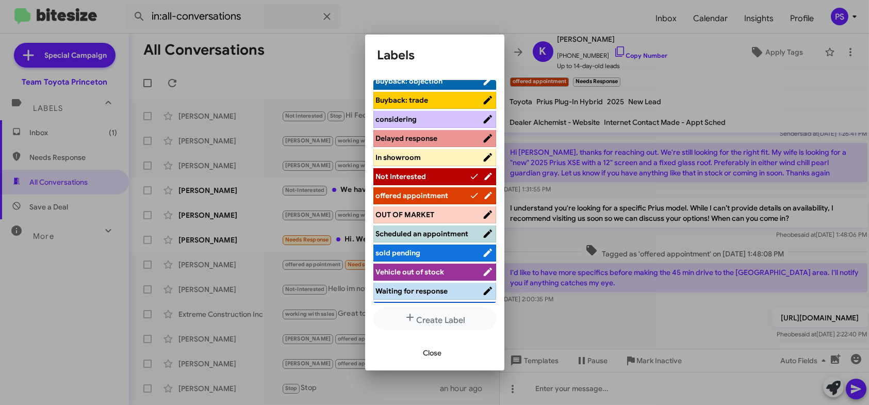
click at [440, 349] on span "Close" at bounding box center [433, 353] width 19 height 19
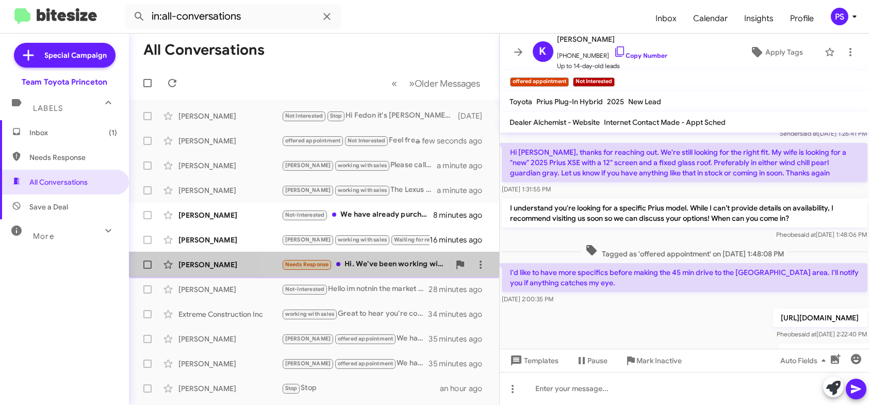
click at [395, 263] on div "Needs Response Hi. We've been working with someone for the last few weeks on th…" at bounding box center [366, 264] width 168 height 12
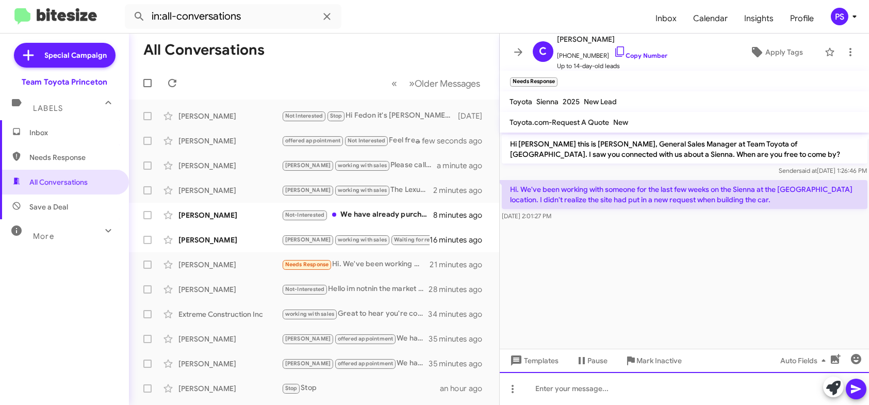
click at [803, 394] on div at bounding box center [685, 388] width 370 height 33
click at [859, 389] on icon at bounding box center [856, 389] width 10 height 9
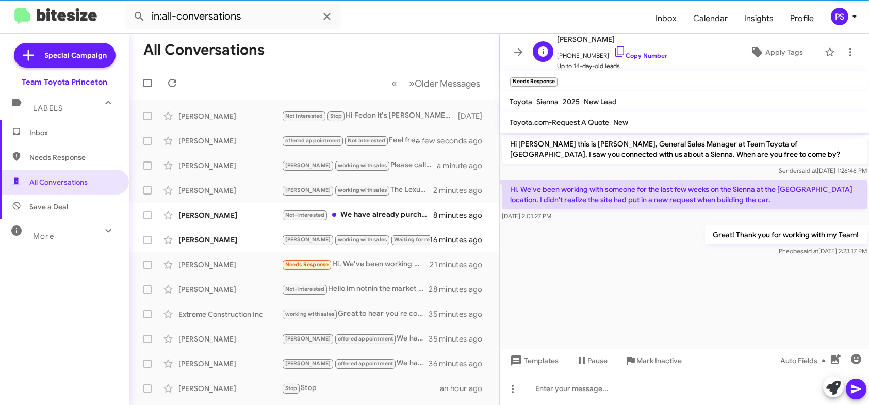
click at [779, 42] on div "C [PERSON_NAME] [PHONE_NUMBER] Copy Number Up to 14-day-old leads Apply Tags" at bounding box center [675, 52] width 292 height 38
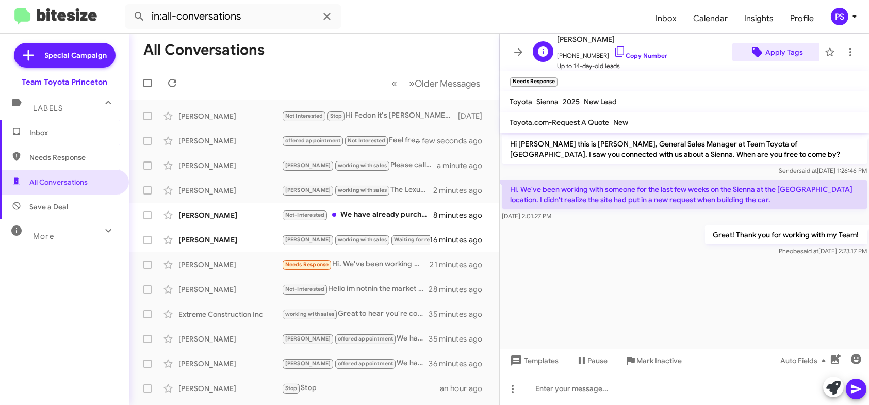
click at [778, 48] on span "Apply Tags" at bounding box center [785, 52] width 38 height 19
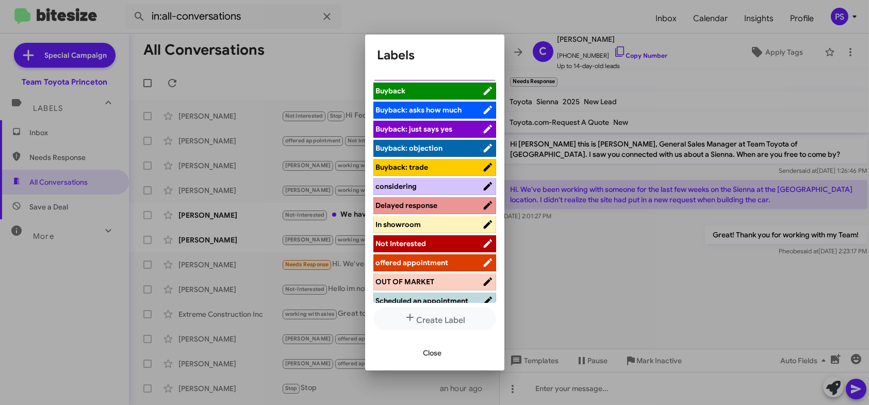
scroll to position [52, 0]
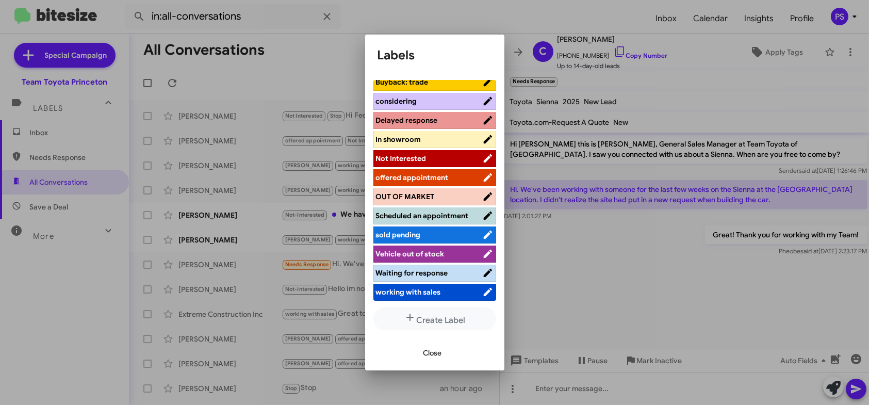
click at [435, 293] on span "working with sales" at bounding box center [408, 291] width 65 height 9
click at [433, 352] on span "Close" at bounding box center [433, 353] width 19 height 19
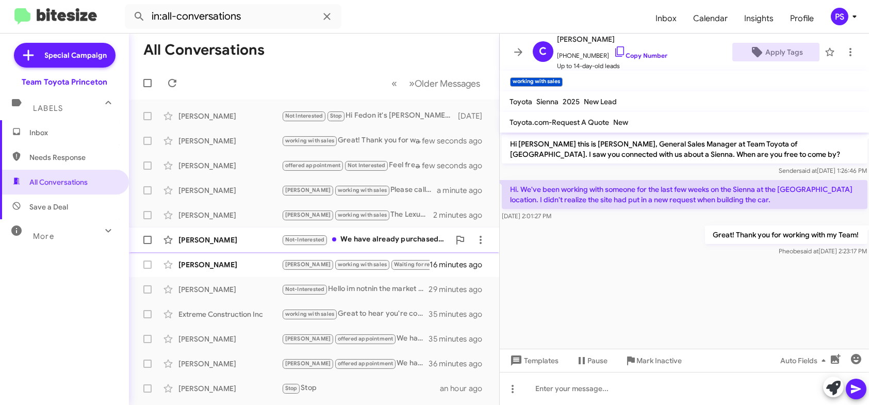
click at [387, 241] on div "Not-Interested We have already purchased one closer to home. Thanks" at bounding box center [366, 240] width 168 height 12
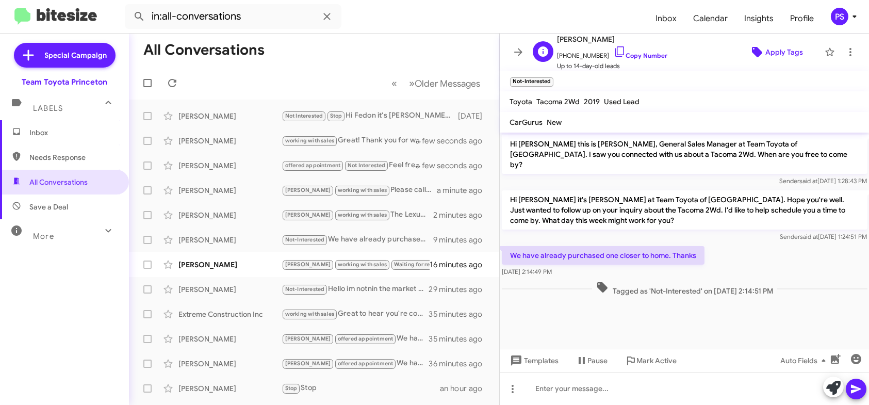
click at [757, 44] on span "Apply Tags" at bounding box center [776, 52] width 71 height 19
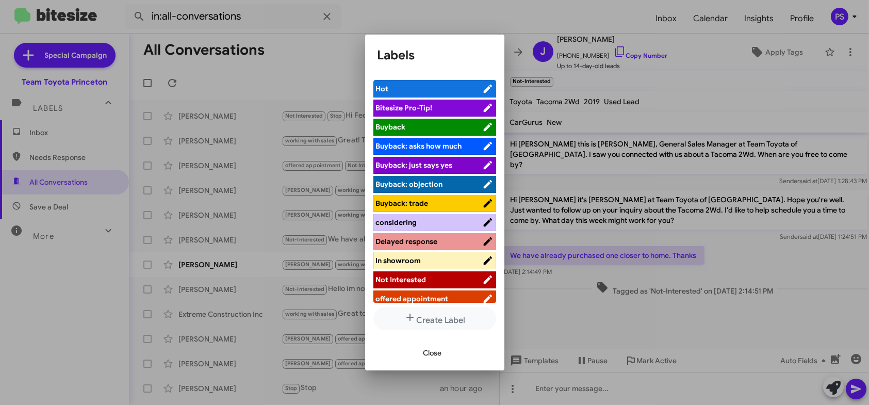
click at [335, 45] on div at bounding box center [434, 202] width 869 height 405
